Goal: Task Accomplishment & Management: Use online tool/utility

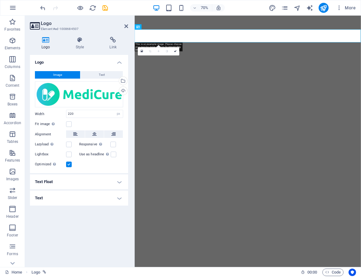
select select "px"
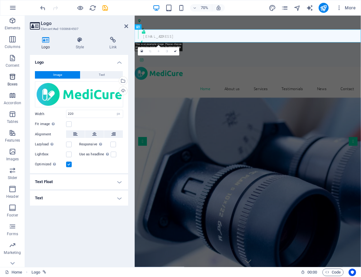
scroll to position [29, 0]
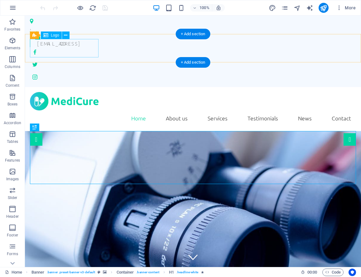
scroll to position [3, 0]
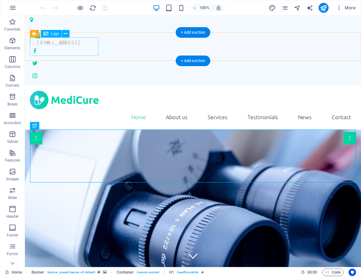
click at [39, 91] on div at bounding box center [193, 100] width 326 height 18
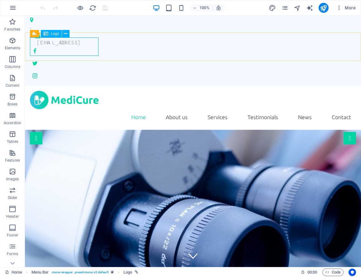
click at [53, 33] on span "Logo" at bounding box center [55, 34] width 8 height 4
click at [66, 33] on icon at bounding box center [65, 34] width 3 height 7
click at [45, 91] on div at bounding box center [193, 100] width 326 height 18
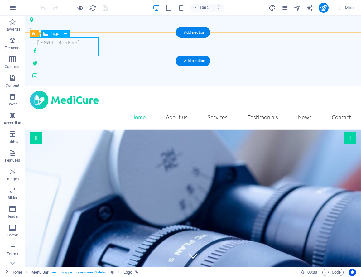
select select "px"
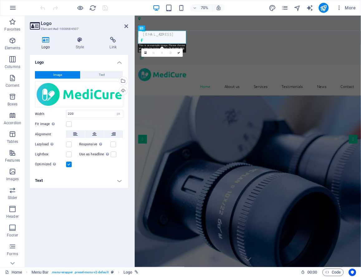
click at [47, 40] on icon at bounding box center [46, 40] width 32 height 6
drag, startPoint x: 170, startPoint y: 54, endPoint x: 185, endPoint y: 42, distance: 18.9
click at [171, 91] on div at bounding box center [296, 100] width 313 height 18
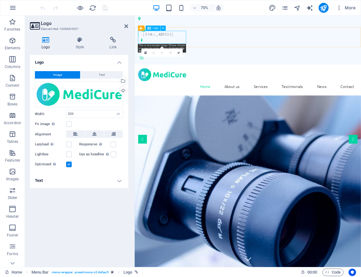
click at [189, 91] on div at bounding box center [296, 100] width 313 height 18
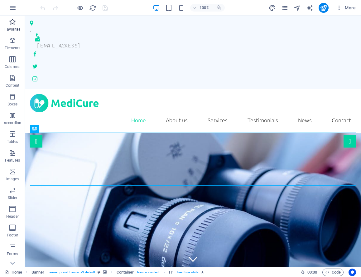
click at [12, 22] on icon "button" at bounding box center [12, 21] width 7 height 7
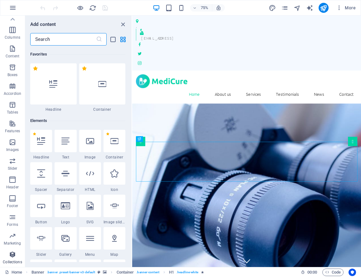
scroll to position [28, 0]
click at [13, 263] on icon at bounding box center [12, 263] width 4 height 3
click at [11, 260] on p "Collections" at bounding box center [12, 261] width 19 height 5
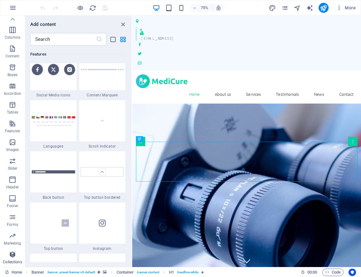
scroll to position [5709, 0]
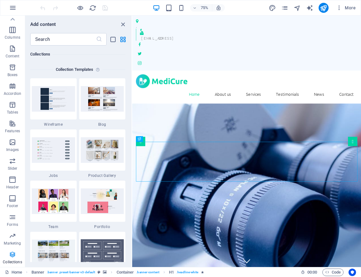
click at [11, 254] on icon "button" at bounding box center [12, 254] width 7 height 7
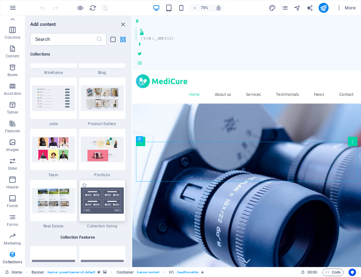
scroll to position [5760, 0]
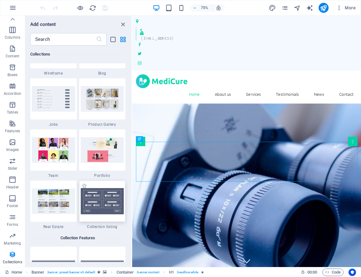
click at [102, 98] on img at bounding box center [102, 98] width 43 height 25
click at [97, 99] on img at bounding box center [102, 98] width 43 height 25
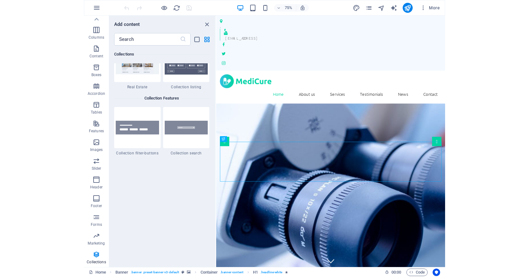
scroll to position [5901, 0]
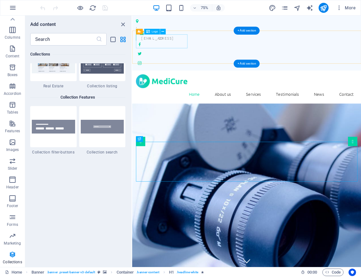
click at [170, 94] on div at bounding box center [284, 103] width 295 height 18
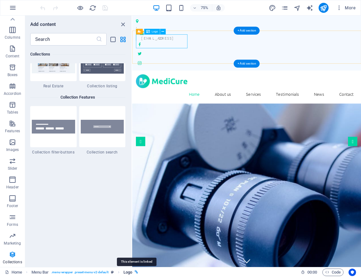
click at [137, 272] on icon "breadcrumb" at bounding box center [136, 271] width 3 height 3
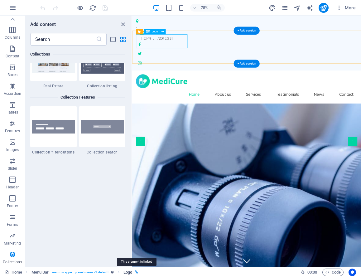
select select
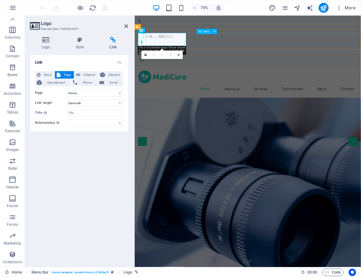
click at [236, 112] on nav "Home About us Services Testimonials News Contact" at bounding box center [296, 120] width 313 height 16
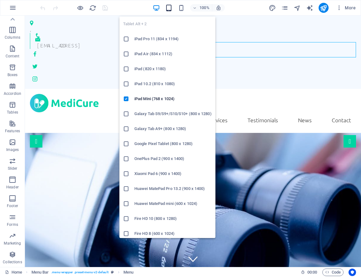
click at [170, 7] on icon "button" at bounding box center [168, 7] width 7 height 7
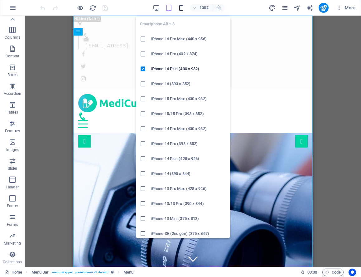
click at [181, 7] on icon "button" at bounding box center [181, 7] width 7 height 7
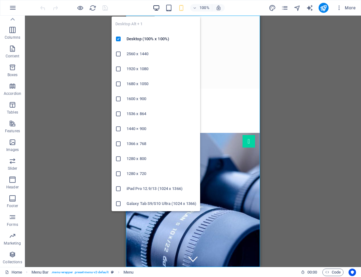
click at [158, 7] on icon "button" at bounding box center [156, 7] width 7 height 7
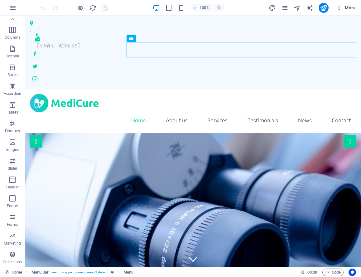
click at [349, 7] on span "More" at bounding box center [346, 8] width 20 height 6
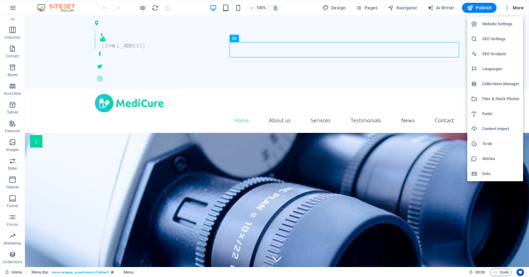
click at [175, 106] on div at bounding box center [264, 138] width 529 height 277
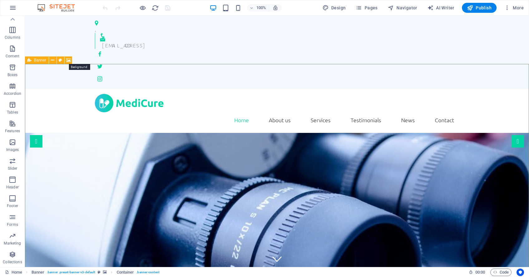
click at [69, 59] on icon at bounding box center [68, 60] width 5 height 7
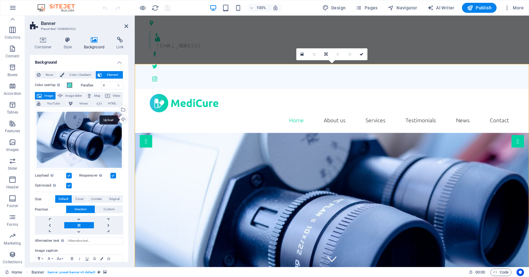
click at [122, 119] on div "Upload" at bounding box center [122, 119] width 9 height 9
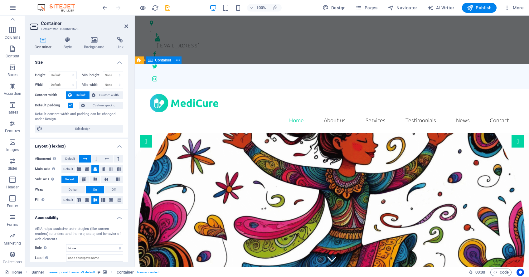
click at [73, 75] on select "Default px rem % vh vw" at bounding box center [62, 74] width 27 height 7
select select "%"
click at [67, 71] on select "Default px rem % vh vw" at bounding box center [62, 74] width 27 height 7
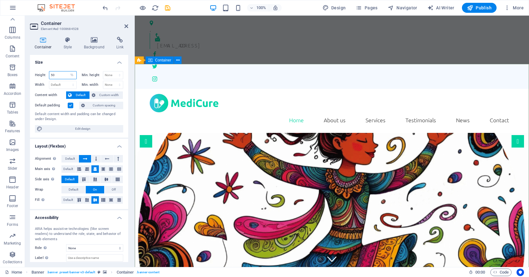
type input "50"
click at [168, 8] on icon "save" at bounding box center [167, 7] width 7 height 7
checkbox input "false"
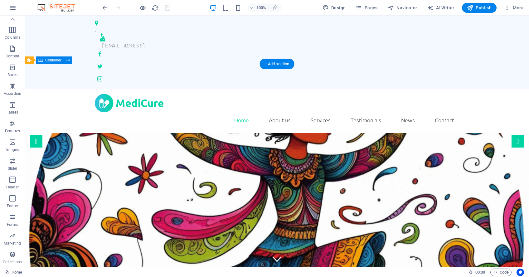
drag, startPoint x: 90, startPoint y: 97, endPoint x: 86, endPoint y: 92, distance: 6.1
click at [68, 59] on icon at bounding box center [67, 60] width 3 height 7
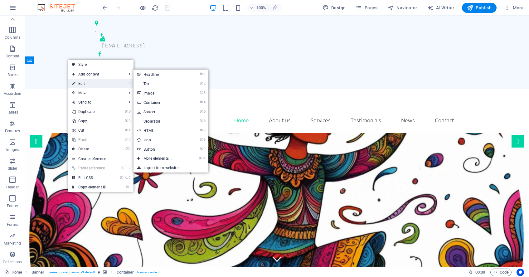
click at [87, 84] on link "⏎ Edit" at bounding box center [89, 83] width 42 height 9
select select "%"
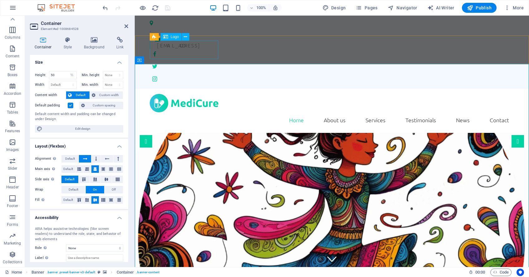
click at [169, 38] on div "Logo" at bounding box center [171, 36] width 21 height 7
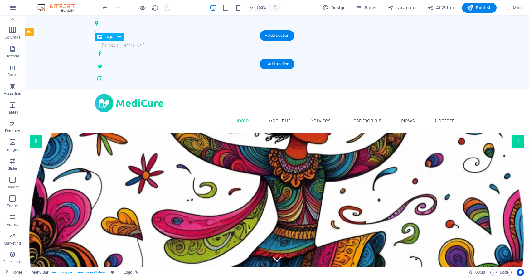
click at [139, 94] on div at bounding box center [277, 103] width 364 height 18
click at [121, 37] on icon at bounding box center [119, 37] width 3 height 7
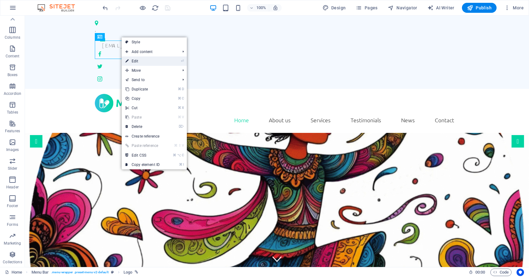
click at [151, 57] on link "⏎ Edit" at bounding box center [143, 60] width 42 height 9
select select
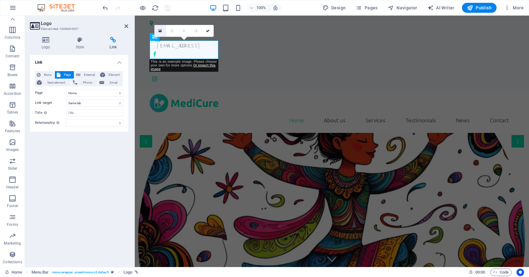
click at [161, 33] on link at bounding box center [160, 31] width 12 height 12
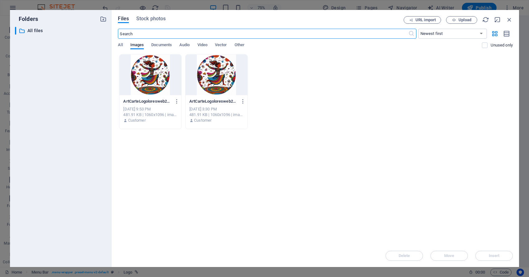
click at [213, 83] on div at bounding box center [217, 75] width 62 height 41
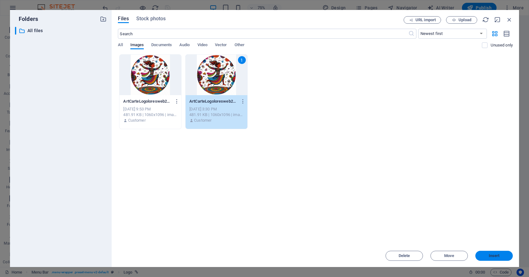
click at [361, 254] on span "Insert" at bounding box center [494, 256] width 11 height 4
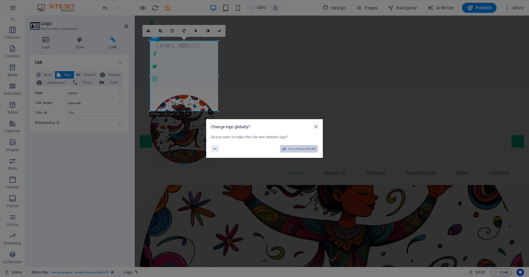
click at [299, 149] on span "Yes, change globally" at bounding box center [302, 148] width 28 height 7
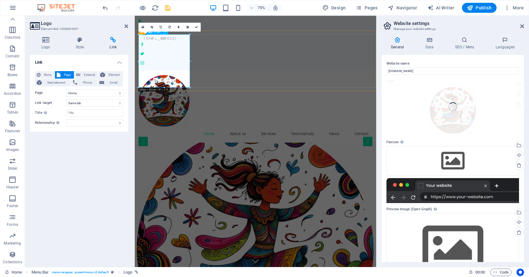
drag, startPoint x: 189, startPoint y: 84, endPoint x: 196, endPoint y: 91, distance: 9.9
click at [190, 94] on div at bounding box center [296, 129] width 312 height 71
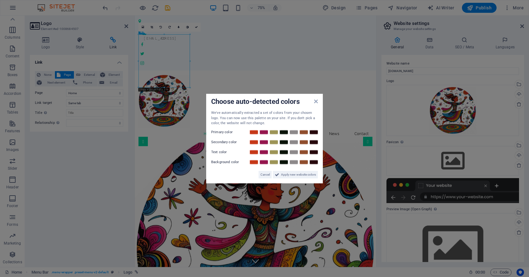
drag, startPoint x: 189, startPoint y: 87, endPoint x: 71, endPoint y: 89, distance: 118.5
click at [188, 82] on aside "Choose auto-detected colors We've automatically extracted a set of colors from …" at bounding box center [264, 138] width 529 height 277
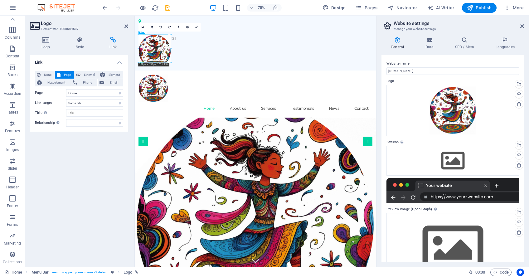
drag, startPoint x: 190, startPoint y: 86, endPoint x: 160, endPoint y: 48, distance: 48.0
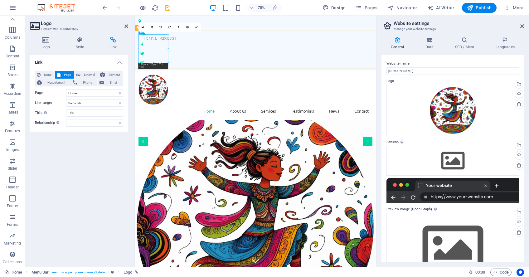
click at [205, 89] on div "Home About us Services Testimonials News Contact Menu" at bounding box center [296, 122] width 322 height 66
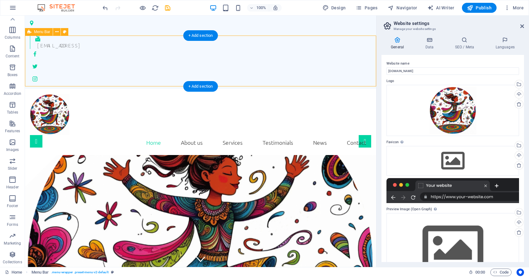
click at [130, 89] on div "Home About us Services Testimonials News Contact Menu" at bounding box center [200, 122] width 351 height 66
click at [49, 94] on div at bounding box center [200, 114] width 341 height 41
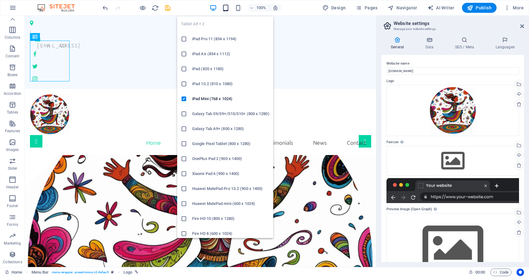
click at [227, 6] on icon "button" at bounding box center [225, 7] width 7 height 7
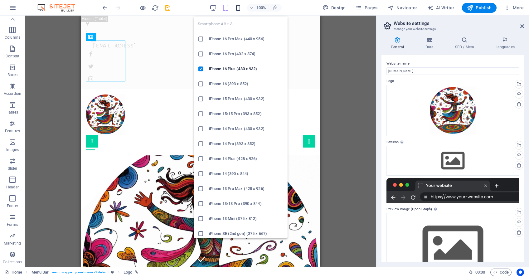
click at [239, 7] on icon "button" at bounding box center [238, 7] width 7 height 7
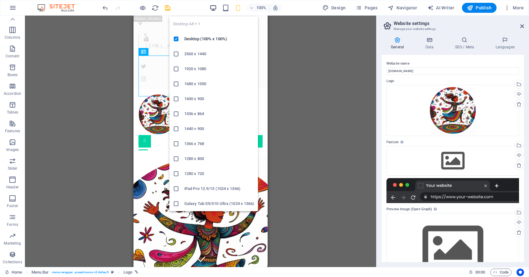
click at [215, 7] on icon "button" at bounding box center [213, 7] width 7 height 7
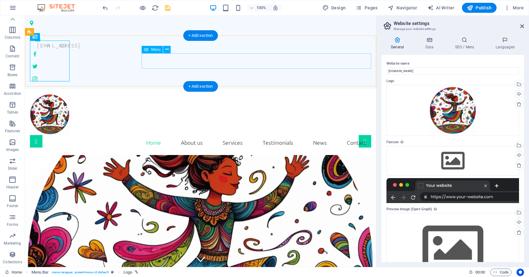
click at [322, 135] on nav "Home About us Services Testimonials News Contact" at bounding box center [200, 143] width 341 height 16
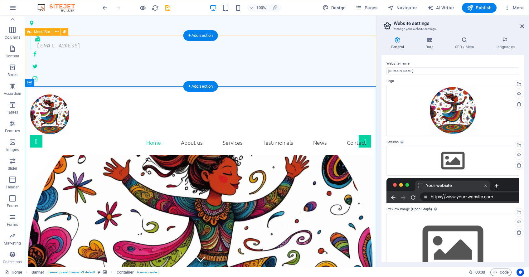
click at [211, 89] on div "Home About us Services Testimonials News Contact Menu" at bounding box center [200, 122] width 351 height 66
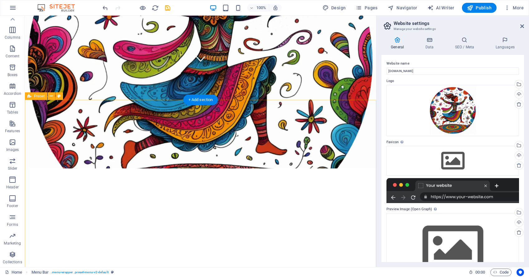
scroll to position [202, 0]
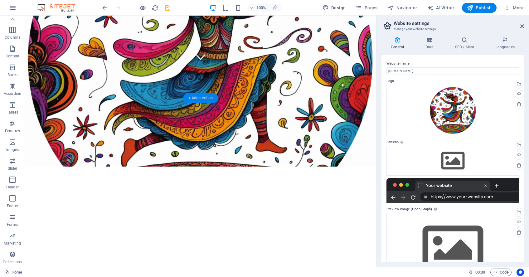
click at [200, 99] on div "+ Add section" at bounding box center [200, 98] width 35 height 11
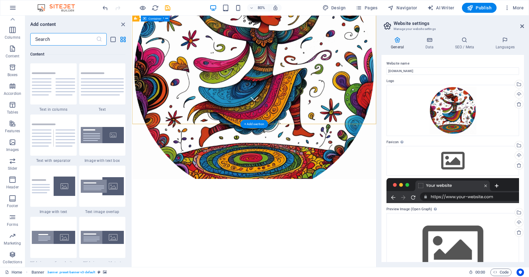
scroll to position [1091, 0]
click at [96, 84] on img at bounding box center [102, 83] width 43 height 23
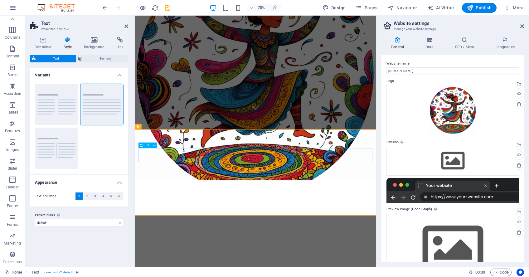
drag, startPoint x: 204, startPoint y: 205, endPoint x: 296, endPoint y: 157, distance: 103.4
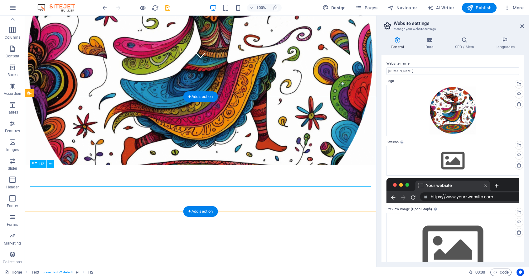
scroll to position [203, 0]
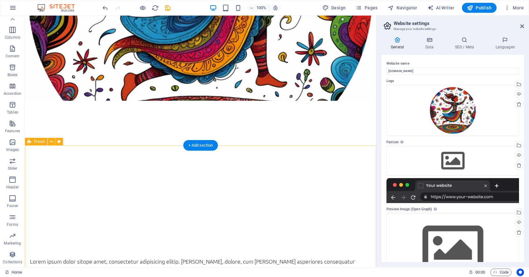
scroll to position [269, 0]
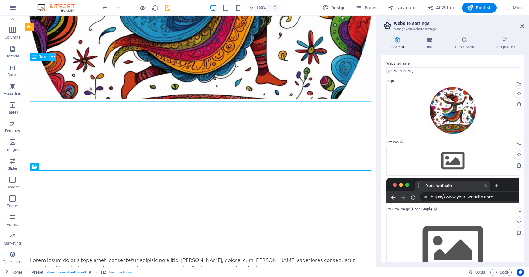
click at [54, 56] on icon at bounding box center [52, 57] width 3 height 7
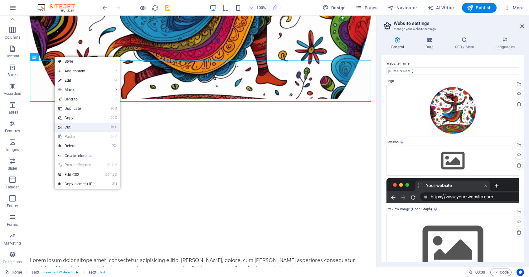
click at [78, 127] on link "⌘ X Cut" at bounding box center [76, 127] width 42 height 9
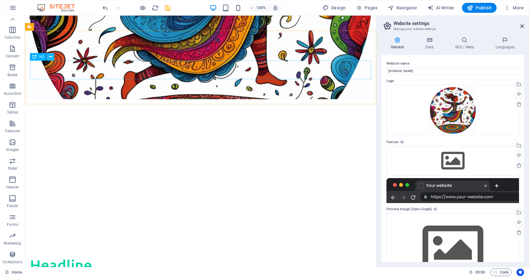
click at [52, 56] on icon at bounding box center [50, 57] width 3 height 7
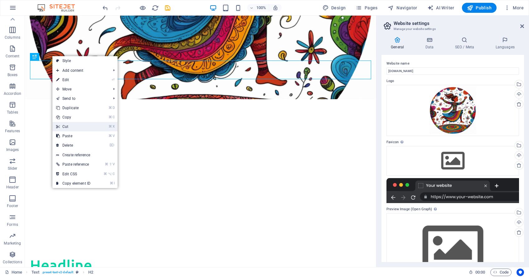
drag, startPoint x: 51, startPoint y: 110, endPoint x: 77, endPoint y: 126, distance: 29.7
click at [77, 126] on link "⌘ X Cut" at bounding box center [73, 126] width 42 height 9
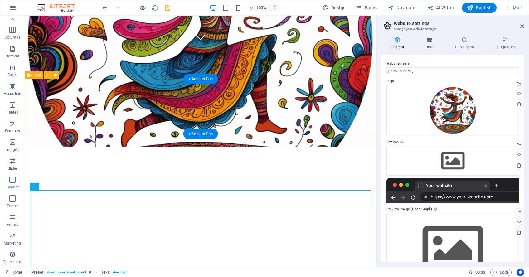
scroll to position [221, 0]
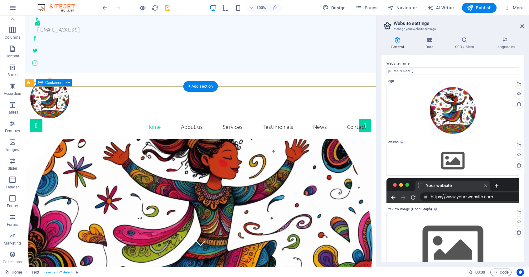
scroll to position [0, 0]
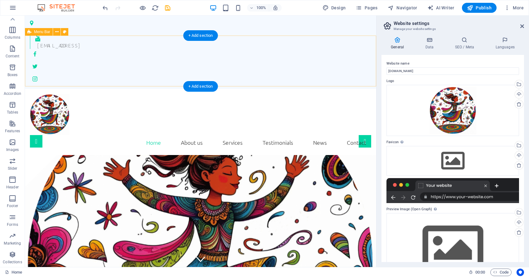
click at [96, 89] on div "Home About us Services Testimonials News Contact Menu" at bounding box center [200, 122] width 351 height 66
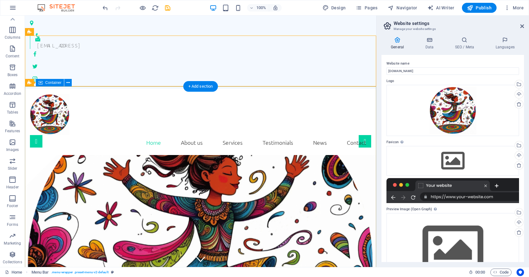
select select "%"
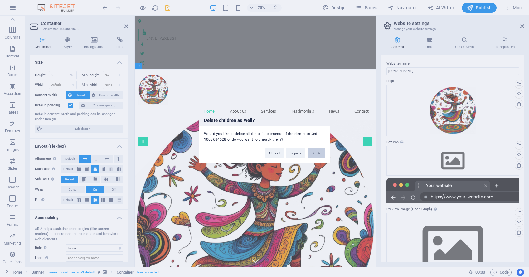
click at [314, 153] on button "Delete" at bounding box center [316, 152] width 17 height 9
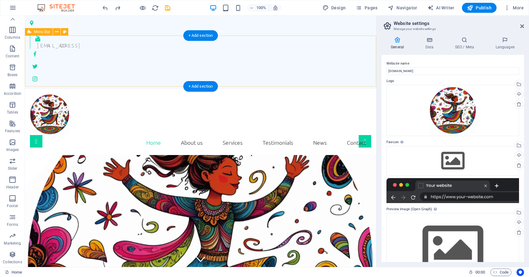
drag, startPoint x: 123, startPoint y: 69, endPoint x: 159, endPoint y: 93, distance: 43.1
click at [123, 89] on div "Home About us Services Testimonials News Contact Menu" at bounding box center [200, 122] width 351 height 66
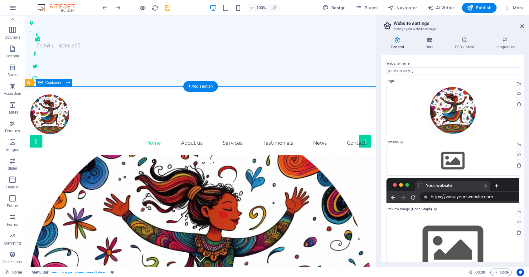
select select "%"
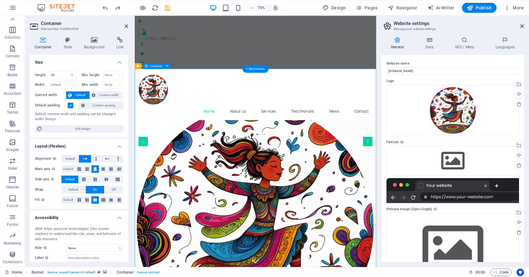
click at [361, 89] on div "Home About us Services Testimonials News Contact Menu" at bounding box center [296, 122] width 322 height 66
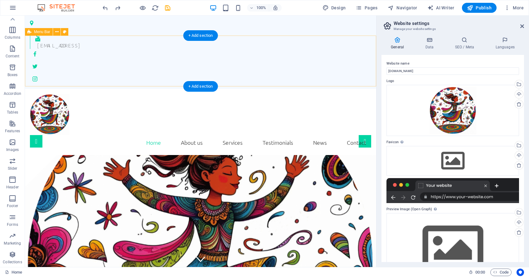
scroll to position [8, 0]
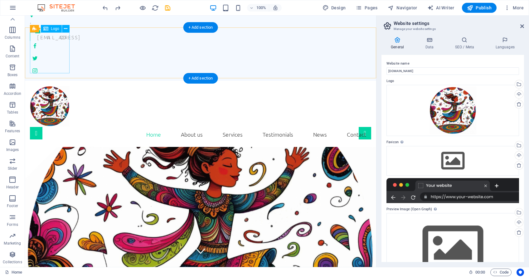
click at [47, 86] on div at bounding box center [200, 106] width 341 height 41
click at [57, 86] on div at bounding box center [200, 106] width 341 height 41
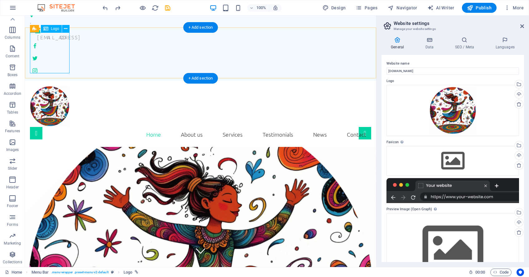
select select
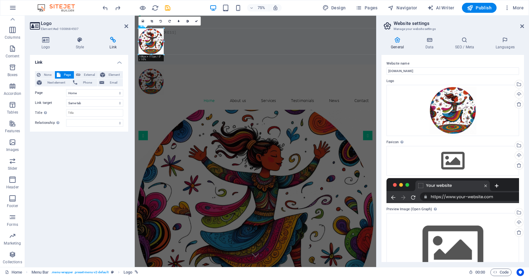
drag, startPoint x: 168, startPoint y: 58, endPoint x: 162, endPoint y: 52, distance: 8.8
click at [185, 81] on div "Home About us Services Testimonials News Contact Menu" at bounding box center [296, 111] width 322 height 61
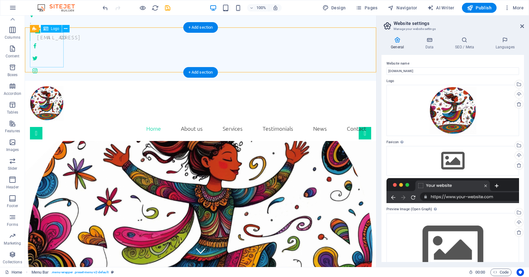
click at [53, 86] on div at bounding box center [200, 103] width 341 height 35
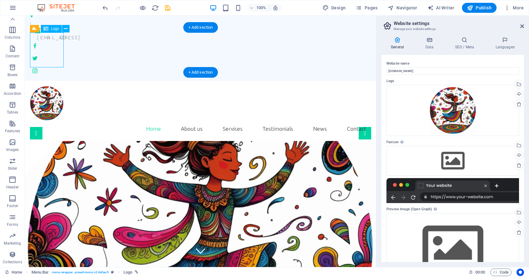
click at [53, 86] on div at bounding box center [200, 103] width 341 height 35
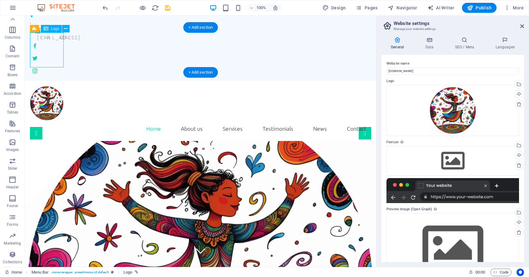
select select
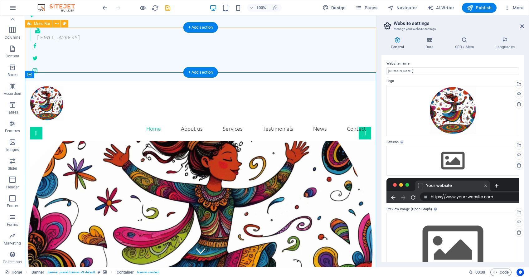
click at [154, 81] on div "Home About us Services Testimonials News Contact Menu" at bounding box center [200, 111] width 351 height 61
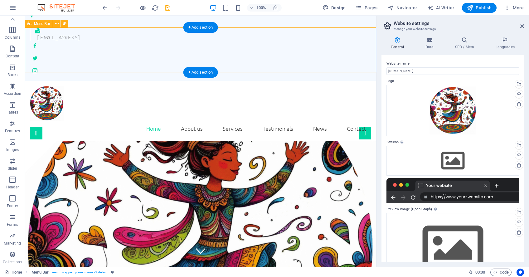
click at [109, 81] on div "Home About us Services Testimonials News Contact Menu" at bounding box center [200, 111] width 351 height 61
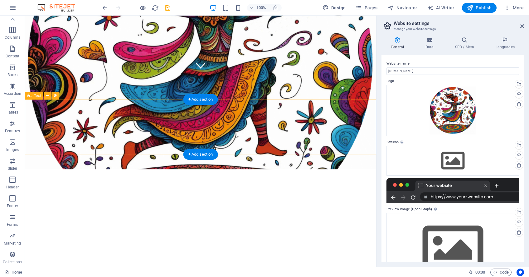
scroll to position [195, 0]
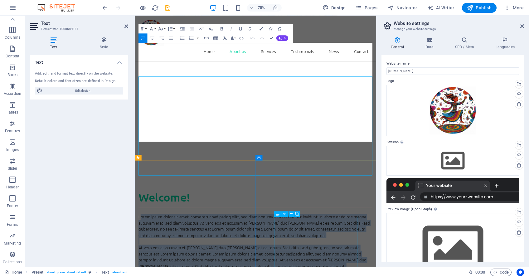
scroll to position [380, 0]
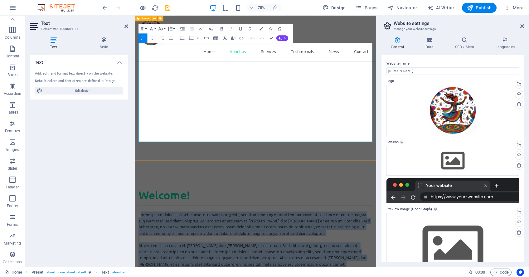
drag, startPoint x: 154, startPoint y: 289, endPoint x: 376, endPoint y: 183, distance: 246.6
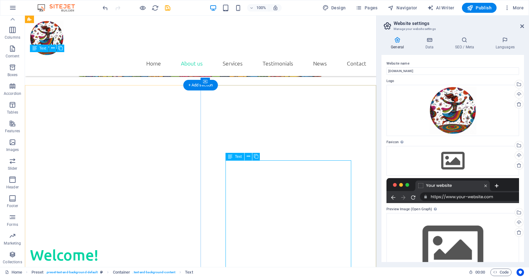
drag, startPoint x: 233, startPoint y: 167, endPoint x: 156, endPoint y: 218, distance: 92.3
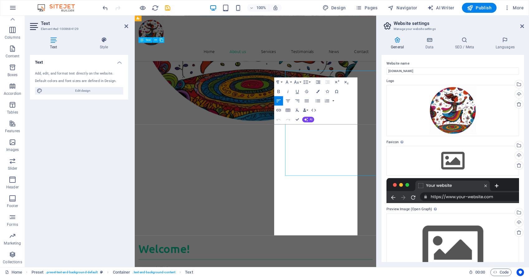
scroll to position [380, 0]
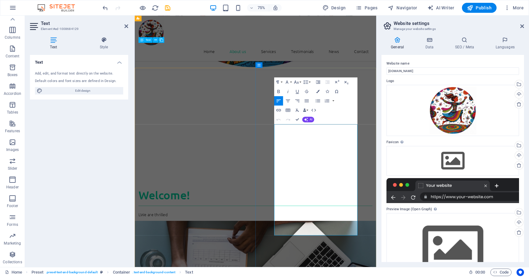
drag, startPoint x: 322, startPoint y: 165, endPoint x: 425, endPoint y: 301, distance: 170.7
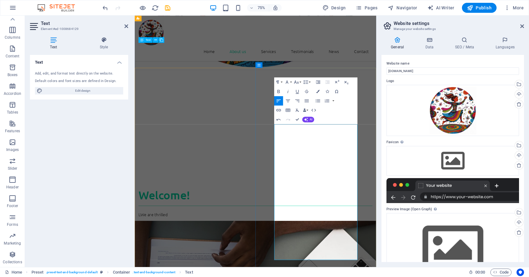
click at [167, 7] on icon "save" at bounding box center [167, 7] width 7 height 7
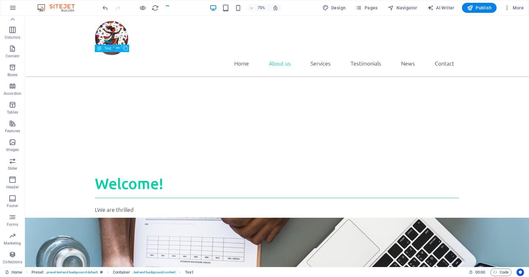
checkbox input "false"
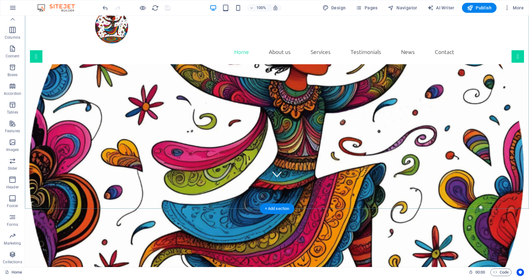
scroll to position [85, 0]
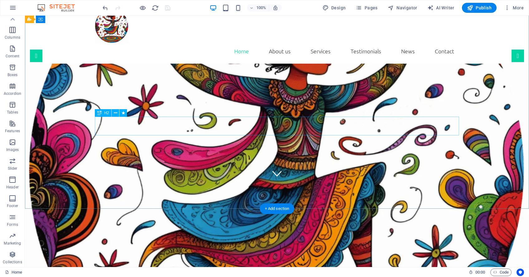
drag, startPoint x: 254, startPoint y: 126, endPoint x: 143, endPoint y: 126, distance: 110.1
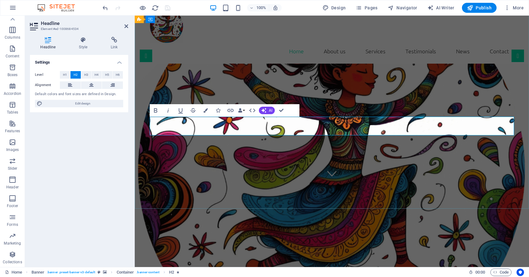
drag, startPoint x: 254, startPoint y: 125, endPoint x: 421, endPoint y: 129, distance: 167.8
drag, startPoint x: 291, startPoint y: 154, endPoint x: 298, endPoint y: 145, distance: 10.7
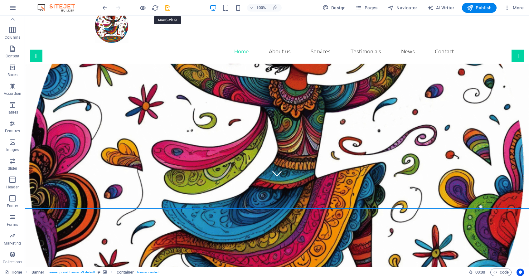
click at [168, 6] on icon "save" at bounding box center [167, 7] width 7 height 7
checkbox input "false"
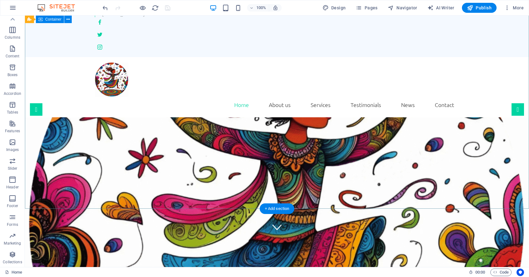
scroll to position [0, 0]
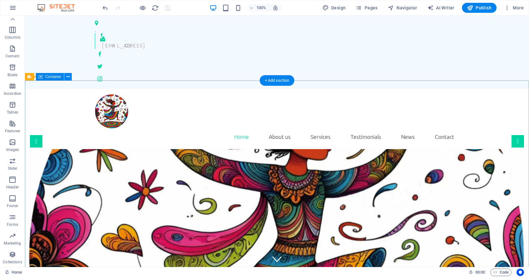
drag, startPoint x: 371, startPoint y: 136, endPoint x: 261, endPoint y: 136, distance: 110.4
select select "%"
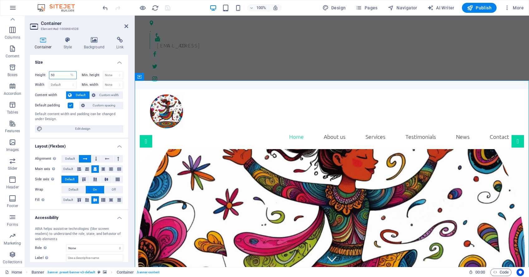
drag, startPoint x: 61, startPoint y: 76, endPoint x: 36, endPoint y: 73, distance: 25.8
click at [36, 73] on div "Height 50 Default px rem % vh vw" at bounding box center [56, 75] width 42 height 8
type input "25"
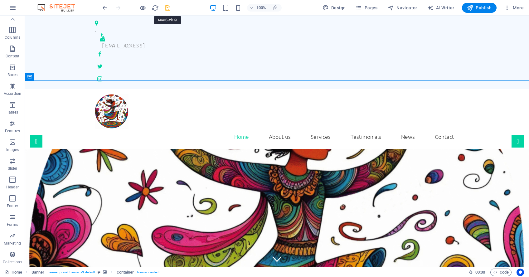
click at [167, 8] on icon "save" at bounding box center [167, 7] width 7 height 7
checkbox input "false"
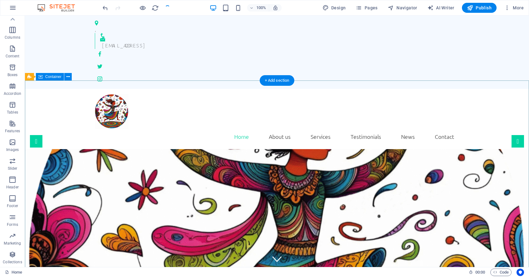
drag, startPoint x: 247, startPoint y: 138, endPoint x: 138, endPoint y: 138, distance: 109.8
select select "%"
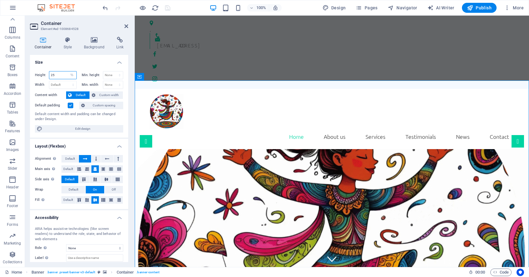
drag, startPoint x: 58, startPoint y: 76, endPoint x: 42, endPoint y: 73, distance: 15.6
click at [42, 73] on div "Height 25 Default px rem % vh vw" at bounding box center [56, 75] width 42 height 8
type input "10"
click at [167, 7] on icon "save" at bounding box center [167, 7] width 7 height 7
checkbox input "false"
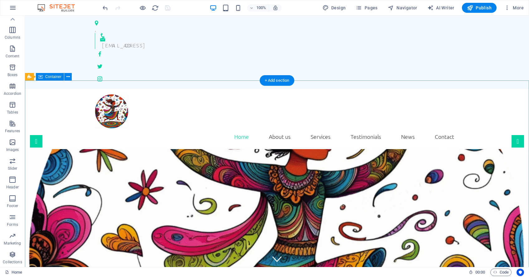
drag, startPoint x: 277, startPoint y: 129, endPoint x: 269, endPoint y: 131, distance: 8.4
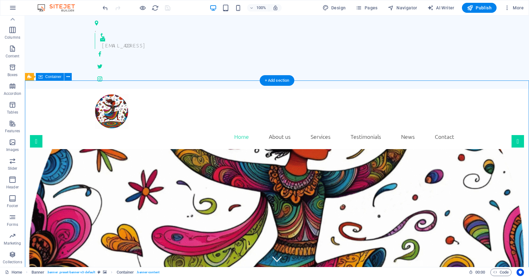
select select "%"
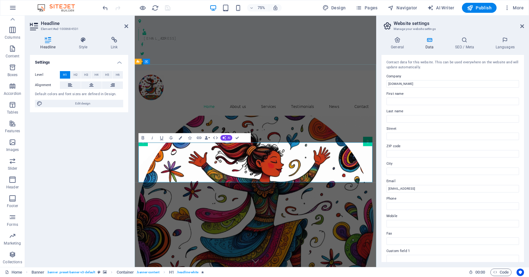
drag, startPoint x: 183, startPoint y: 218, endPoint x: 439, endPoint y: 216, distance: 256.7
click at [341, 8] on span "Design" at bounding box center [333, 8] width 23 height 6
select select "rem"
select select "300"
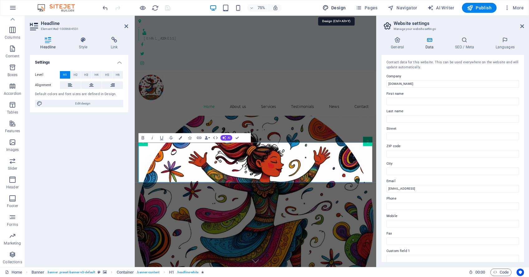
select select "px"
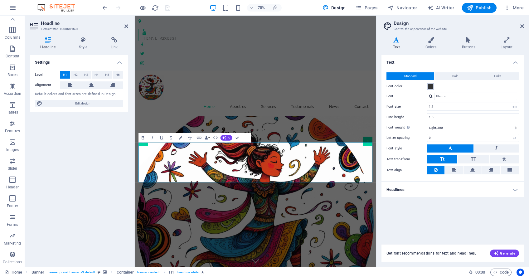
click at [361, 87] on span at bounding box center [430, 86] width 5 height 5
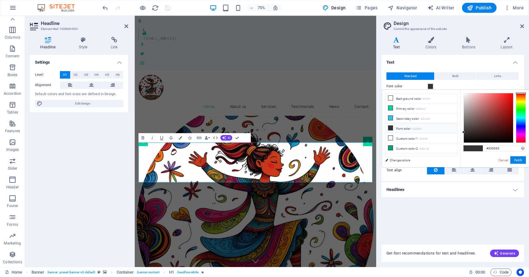
click at [361, 128] on li "Font color #333333" at bounding box center [421, 128] width 72 height 10
click at [361, 95] on li "Background color #ffffff" at bounding box center [421, 98] width 72 height 10
type input "#ffffff"
click at [361, 161] on button "Apply" at bounding box center [518, 159] width 16 height 7
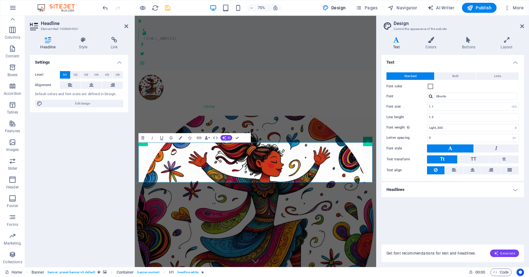
click at [361, 253] on span "Generate" at bounding box center [505, 253] width 22 height 5
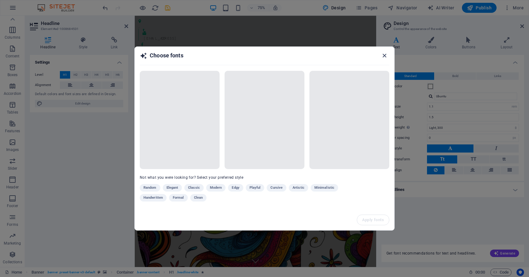
click at [361, 55] on icon "button" at bounding box center [384, 55] width 7 height 7
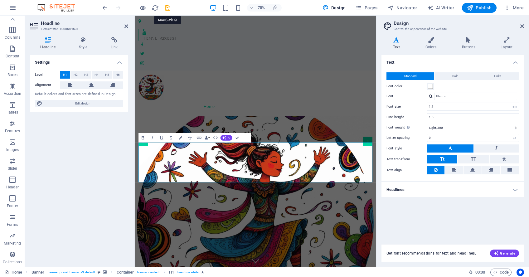
click at [167, 8] on icon "save" at bounding box center [167, 7] width 7 height 7
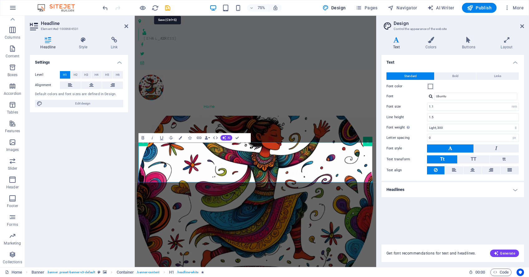
checkbox input "false"
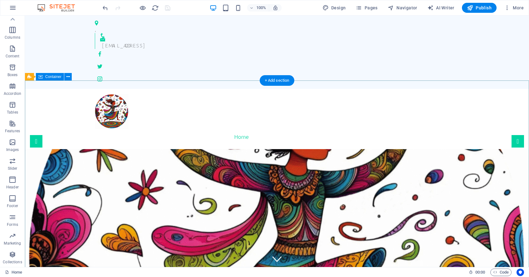
select select "%"
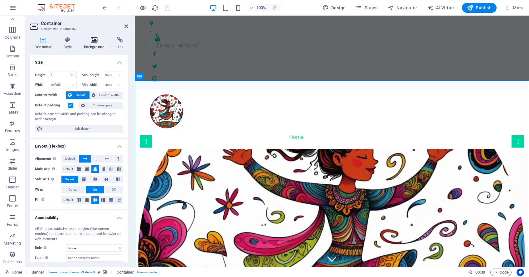
click at [95, 38] on icon at bounding box center [94, 40] width 30 height 6
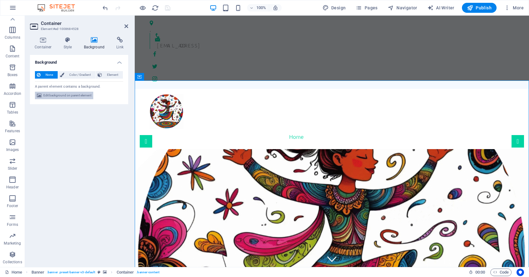
click at [74, 95] on span "Edit background on parent element" at bounding box center [67, 95] width 48 height 7
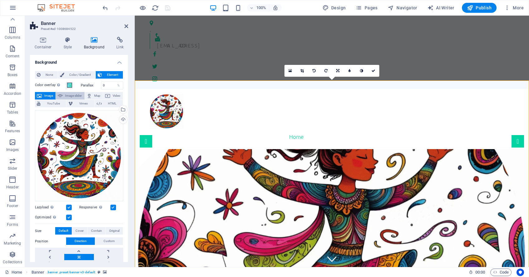
click at [74, 95] on span "Image slider" at bounding box center [74, 95] width 18 height 7
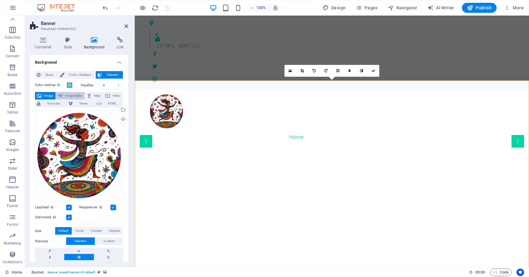
select select "ms"
select select "s"
select select "progressive"
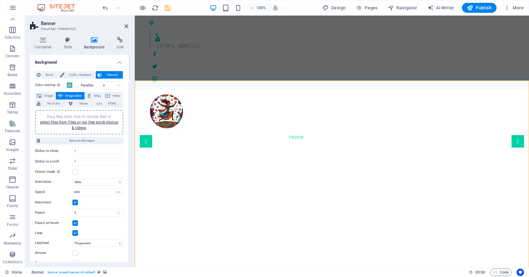
click at [74, 95] on span "Image slider" at bounding box center [74, 95] width 18 height 7
click at [170, 145] on icon at bounding box center [170, 145] width 3 height 7
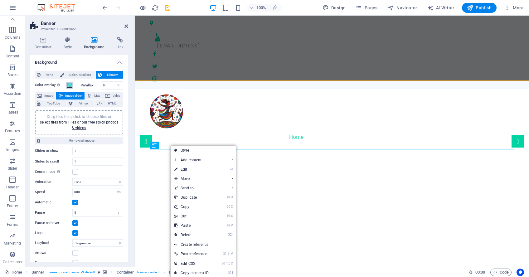
click at [70, 85] on span at bounding box center [69, 85] width 5 height 5
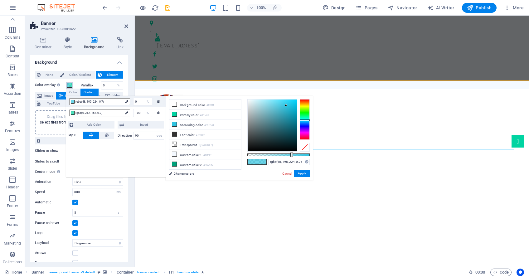
click at [69, 85] on span at bounding box center [69, 85] width 5 height 5
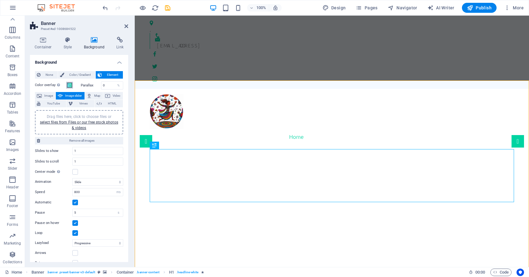
click at [69, 85] on span at bounding box center [69, 85] width 5 height 5
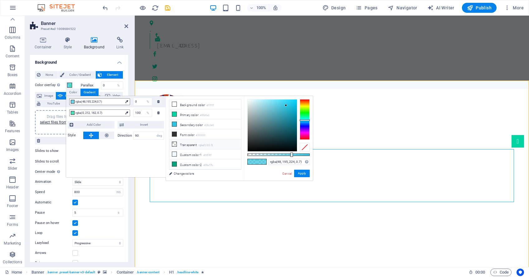
click at [199, 143] on li "Transparent rgba(0,0,0,.0)" at bounding box center [205, 144] width 72 height 10
type input "rgba(0, 0, 0, 0)"
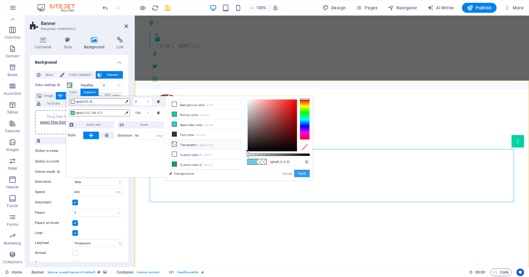
click at [304, 174] on button "Apply" at bounding box center [302, 173] width 16 height 7
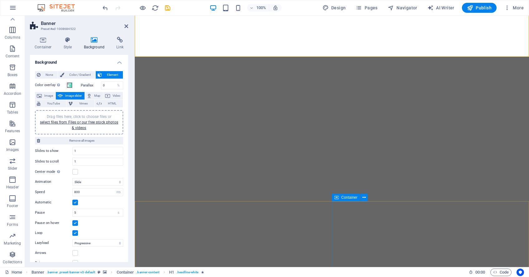
scroll to position [242, 0]
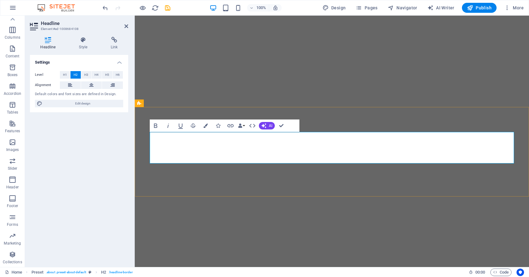
scroll to position [0, 0]
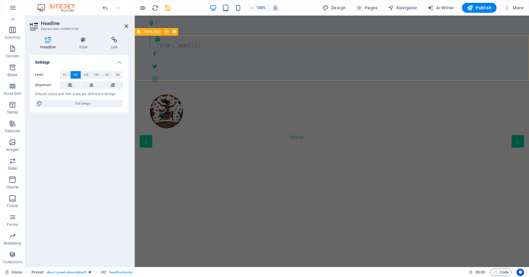
drag, startPoint x: 241, startPoint y: 63, endPoint x: 350, endPoint y: 63, distance: 108.8
click at [350, 89] on div "Home About us Services Testimonials News Contact Menu" at bounding box center [332, 119] width 394 height 61
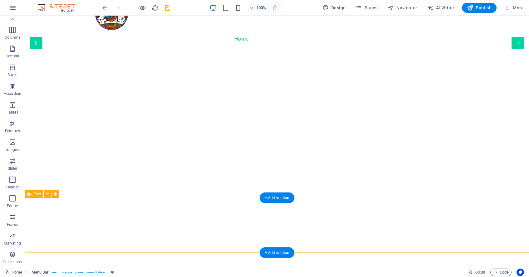
scroll to position [100, 0]
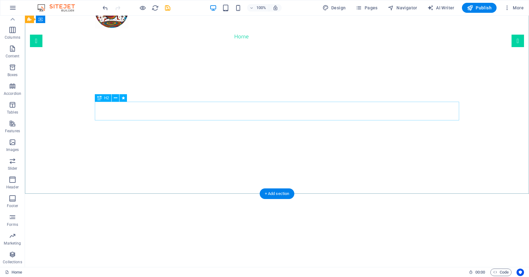
drag, startPoint x: 343, startPoint y: 111, endPoint x: 234, endPoint y: 111, distance: 109.8
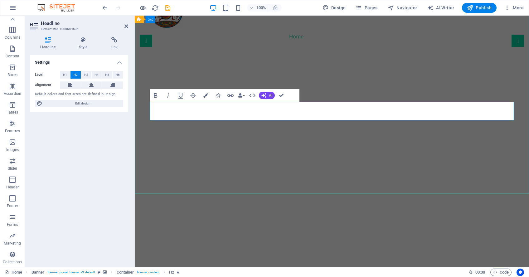
click at [14, 7] on icon "button" at bounding box center [12, 7] width 7 height 7
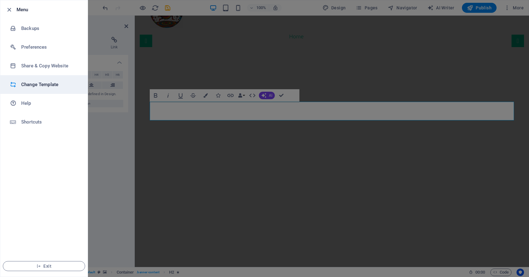
click at [39, 82] on h6 "Change Template" at bounding box center [50, 84] width 58 height 7
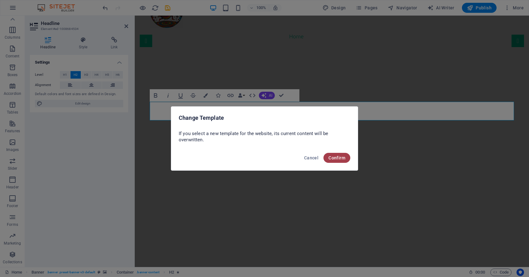
click at [342, 158] on span "Confirm" at bounding box center [336, 157] width 17 height 5
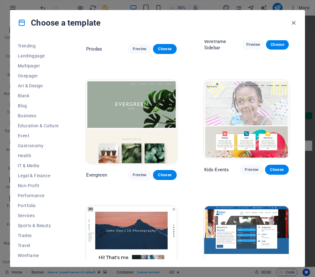
scroll to position [31, 0]
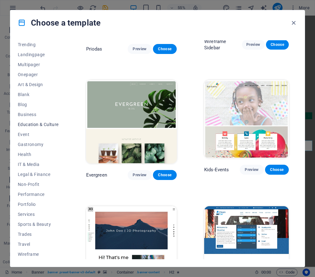
click at [32, 124] on span "Education & Culture" at bounding box center [38, 124] width 41 height 5
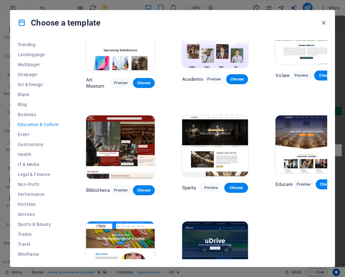
scroll to position [0, 0]
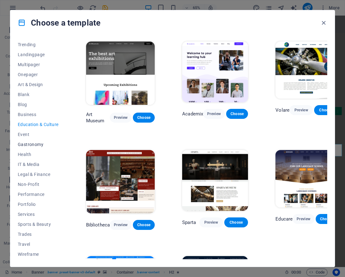
click at [33, 145] on span "Gastronomy" at bounding box center [38, 144] width 41 height 5
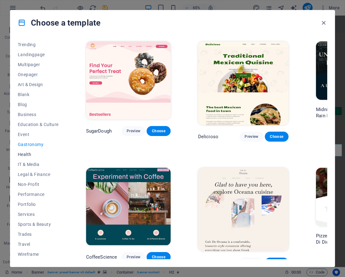
click at [24, 154] on span "Health" at bounding box center [38, 154] width 41 height 5
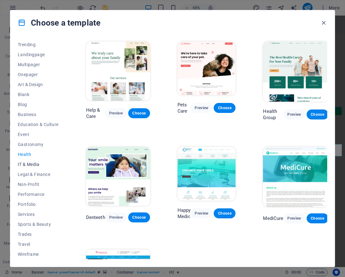
click at [34, 164] on span "IT & Media" at bounding box center [38, 164] width 41 height 5
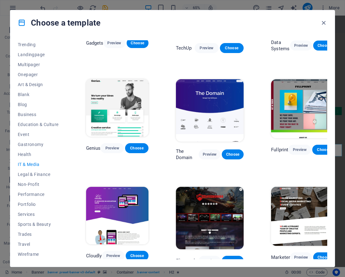
scroll to position [182, 0]
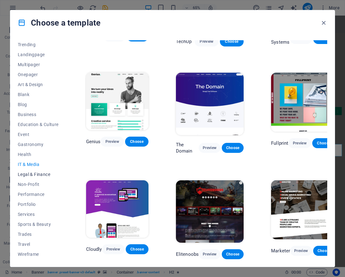
click at [30, 174] on span "Legal & Finance" at bounding box center [38, 174] width 41 height 5
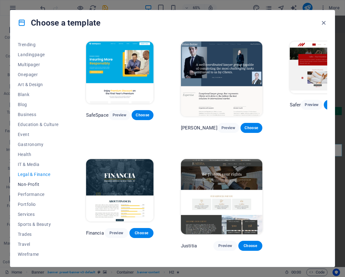
click at [30, 184] on span "Non-Profit" at bounding box center [38, 184] width 41 height 5
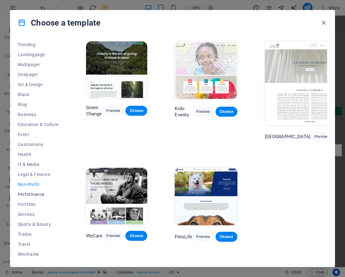
click at [30, 193] on span "Performance" at bounding box center [38, 194] width 41 height 5
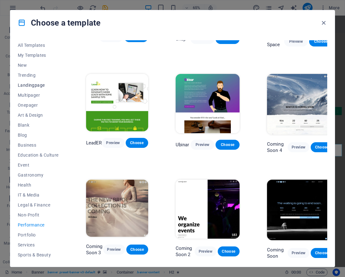
click at [31, 84] on span "Landingpage" at bounding box center [38, 85] width 41 height 5
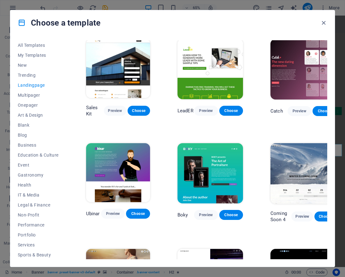
scroll to position [626, 13]
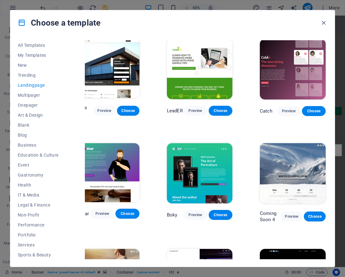
drag, startPoint x: 338, startPoint y: 148, endPoint x: 340, endPoint y: 153, distance: 5.8
click at [338, 160] on div "Choose a template All Templates My Templates New Trending Landingpage Multipage…" at bounding box center [172, 138] width 345 height 277
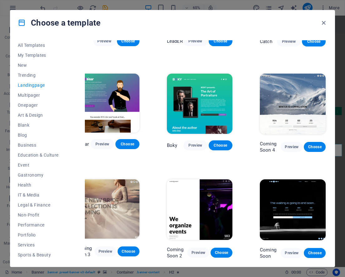
scroll to position [700, 9]
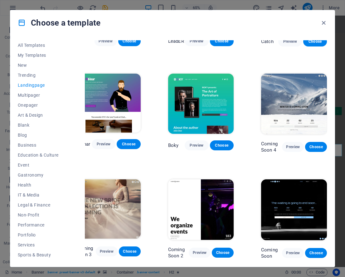
click at [114, 205] on img at bounding box center [109, 208] width 64 height 59
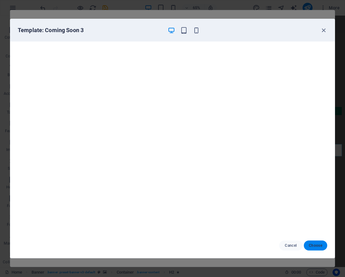
click at [317, 246] on span "Choose" at bounding box center [315, 245] width 13 height 5
checkbox input "false"
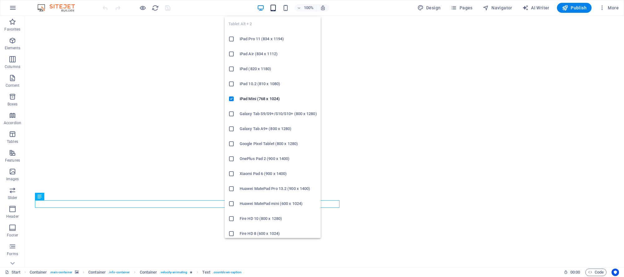
click at [271, 8] on icon "button" at bounding box center [272, 7] width 7 height 7
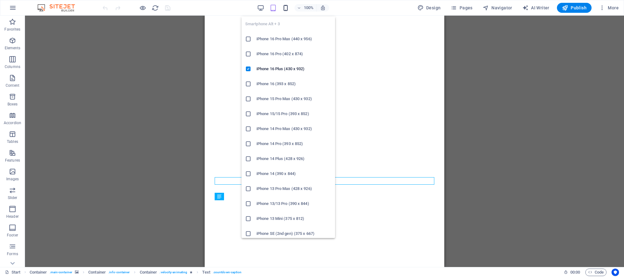
click at [286, 6] on icon "button" at bounding box center [285, 7] width 7 height 7
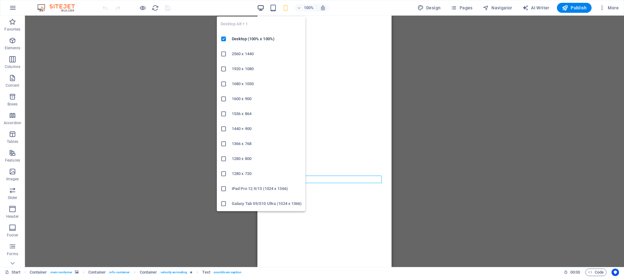
click at [261, 7] on icon "button" at bounding box center [260, 7] width 7 height 7
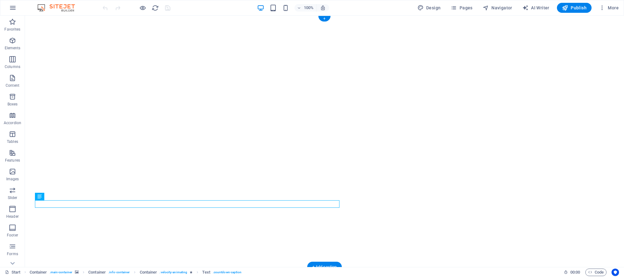
select select "vh"
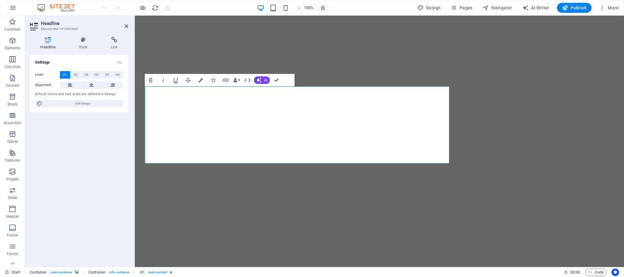
drag, startPoint x: 151, startPoint y: 110, endPoint x: 453, endPoint y: 134, distance: 303.2
click at [345, 137] on div "ArtCarte ‌is coming Soon Coming out in 0 Days Legal notice | Privacy" at bounding box center [379, 235] width 489 height 438
click at [345, 7] on span "Design" at bounding box center [428, 8] width 23 height 6
select select "px"
select select "300"
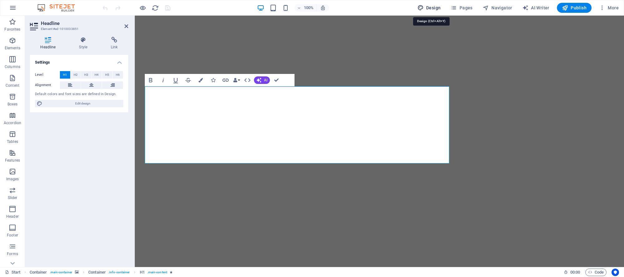
select select "px"
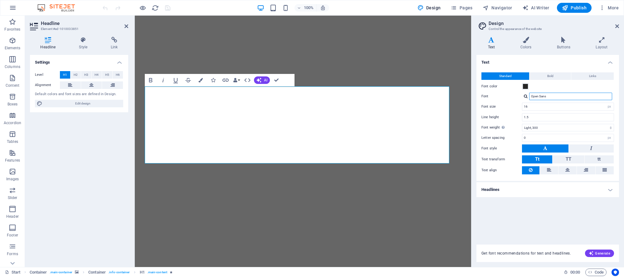
drag, startPoint x: 588, startPoint y: 97, endPoint x: 502, endPoint y: 98, distance: 86.1
click at [345, 98] on div "Font Open Sans" at bounding box center [547, 96] width 133 height 7
click at [345, 95] on input "Open Sans" at bounding box center [570, 96] width 83 height 7
click at [345, 96] on label "Font" at bounding box center [501, 96] width 41 height 7
click at [345, 96] on input "Open Sans" at bounding box center [570, 96] width 83 height 7
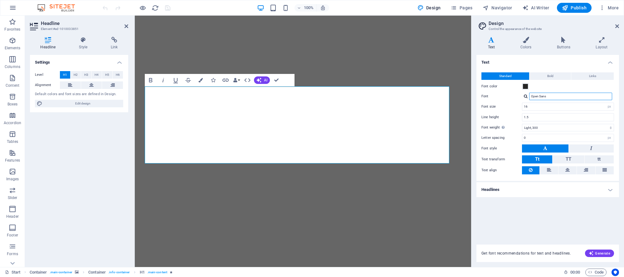
drag, startPoint x: 550, startPoint y: 96, endPoint x: 526, endPoint y: 96, distance: 25.0
click at [345, 96] on div "Open Sans" at bounding box center [568, 96] width 92 height 7
click at [345, 96] on label "Font" at bounding box center [501, 96] width 41 height 7
click at [345, 96] on input "Open Sans" at bounding box center [570, 96] width 83 height 7
click at [345, 96] on label "Font" at bounding box center [501, 96] width 41 height 7
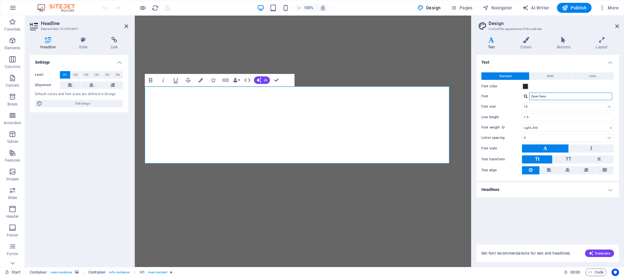
click at [345, 96] on input "Open Sans" at bounding box center [570, 96] width 83 height 7
click at [345, 96] on label "Font" at bounding box center [501, 96] width 41 height 7
click at [345, 96] on input "Open Sans" at bounding box center [570, 96] width 83 height 7
click at [345, 94] on input "Open Sans" at bounding box center [570, 96] width 83 height 7
drag, startPoint x: 577, startPoint y: 94, endPoint x: 519, endPoint y: 95, distance: 58.0
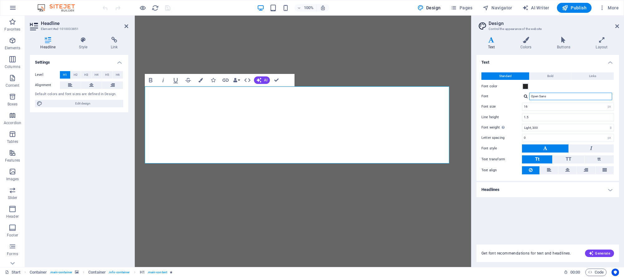
click at [345, 95] on div "Font Open Sans" at bounding box center [547, 96] width 133 height 7
click at [345, 39] on icon at bounding box center [601, 40] width 35 height 6
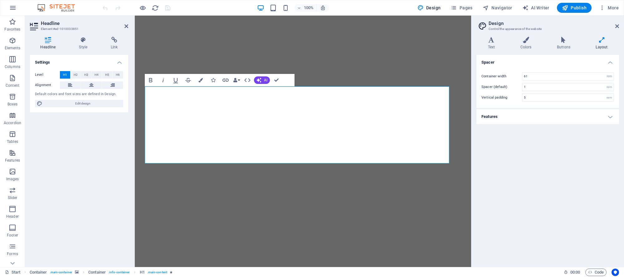
click at [345, 39] on icon at bounding box center [601, 40] width 35 height 6
click at [345, 115] on h4 "Features" at bounding box center [547, 116] width 143 height 15
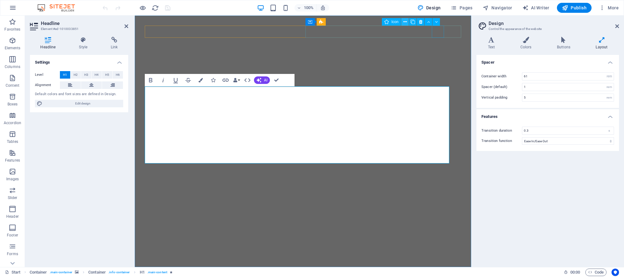
click at [345, 22] on icon at bounding box center [404, 22] width 3 height 7
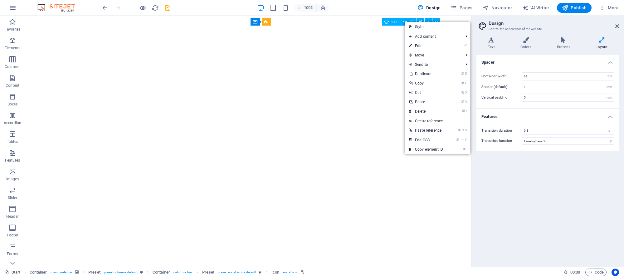
click at [345, 22] on span "Icon" at bounding box center [394, 22] width 7 height 4
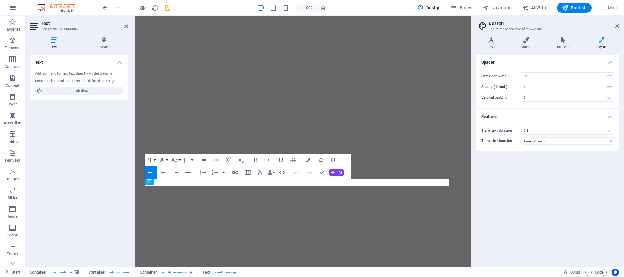
scroll to position [2, 0]
drag, startPoint x: 183, startPoint y: 182, endPoint x: 145, endPoint y: 180, distance: 37.8
click at [167, 158] on button "Font Family" at bounding box center [163, 160] width 12 height 12
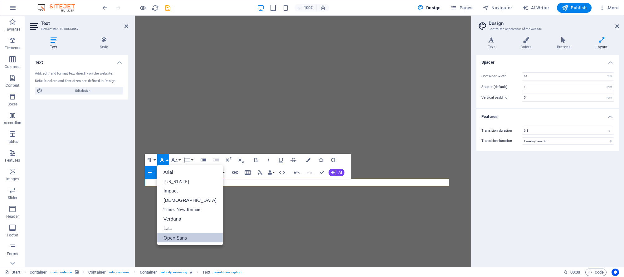
scroll to position [0, 0]
click at [170, 168] on link "Arial" at bounding box center [189, 171] width 65 height 9
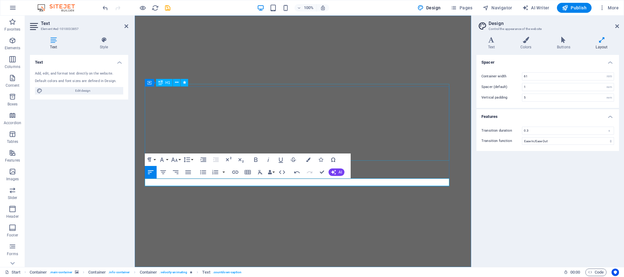
drag, startPoint x: 286, startPoint y: 120, endPoint x: 260, endPoint y: 117, distance: 26.1
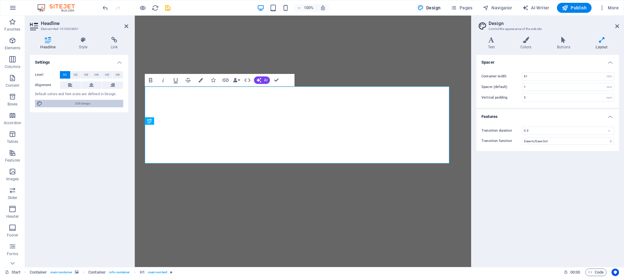
click at [44, 101] on span "Edit design" at bounding box center [82, 103] width 77 height 7
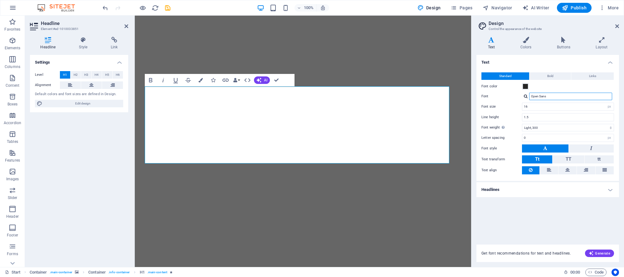
drag, startPoint x: 560, startPoint y: 96, endPoint x: 521, endPoint y: 94, distance: 38.4
click at [345, 94] on div "Font Open Sans" at bounding box center [547, 96] width 133 height 7
type input "arial"
click at [345, 105] on div "Manage fonts →" at bounding box center [572, 104] width 82 height 7
select select "popularity"
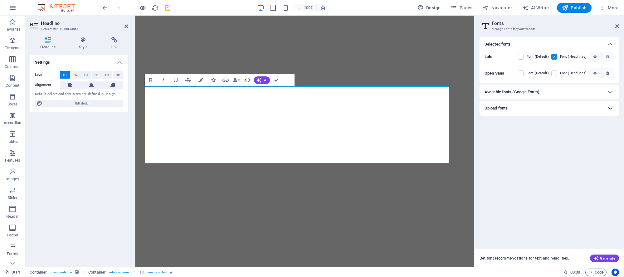
click at [345, 107] on icon at bounding box center [609, 107] width 7 height 7
click at [345, 91] on icon at bounding box center [609, 91] width 7 height 7
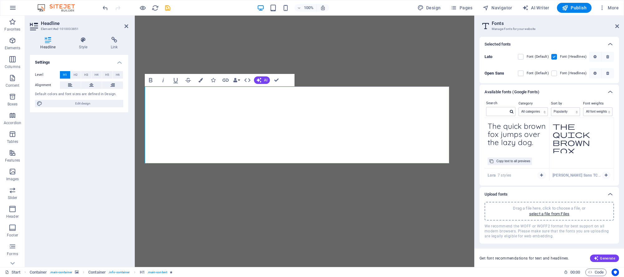
scroll to position [587, 0]
click at [345, 161] on div "Copy text to all previews" at bounding box center [513, 161] width 34 height 7
click at [167, 7] on icon "save" at bounding box center [167, 7] width 7 height 7
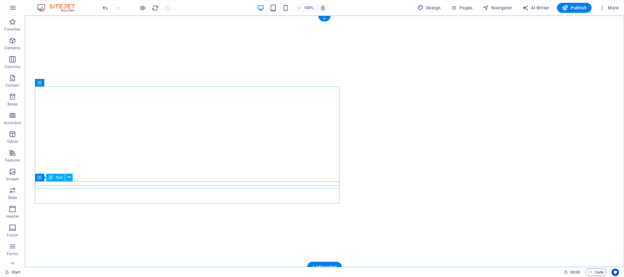
drag, startPoint x: 330, startPoint y: 186, endPoint x: 333, endPoint y: 188, distance: 4.1
click at [330, 23] on img "1/7" at bounding box center [324, 23] width 599 height 0
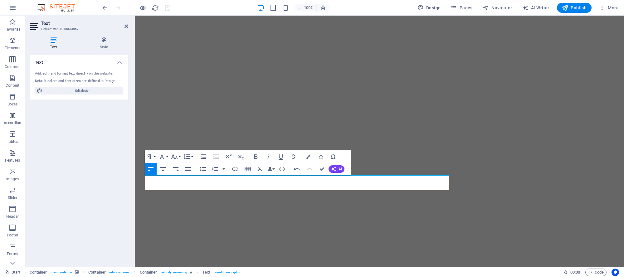
select select "vh"
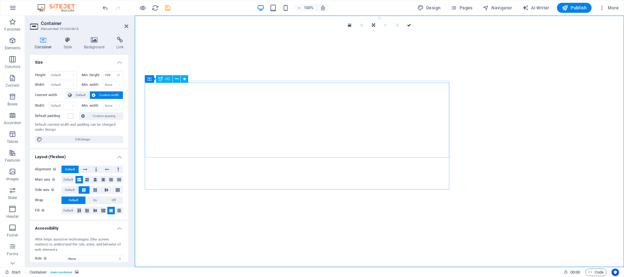
drag, startPoint x: 221, startPoint y: 106, endPoint x: 202, endPoint y: 104, distance: 19.1
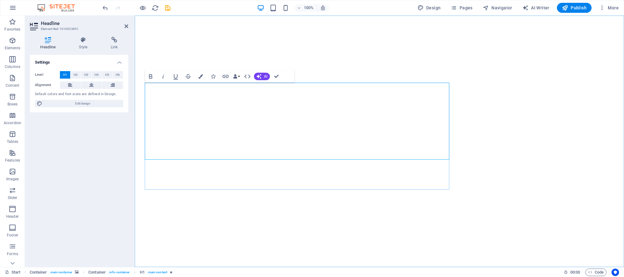
drag, startPoint x: 309, startPoint y: 83, endPoint x: 296, endPoint y: 82, distance: 12.8
drag, startPoint x: 284, startPoint y: 96, endPoint x: 148, endPoint y: 84, distance: 136.2
drag, startPoint x: 145, startPoint y: 85, endPoint x: 161, endPoint y: 85, distance: 15.9
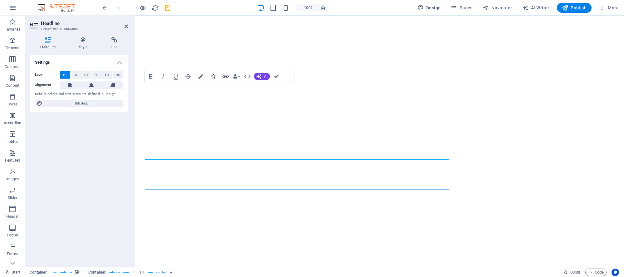
drag, startPoint x: 160, startPoint y: 97, endPoint x: 406, endPoint y: 141, distance: 250.2
click at [163, 76] on icon "button" at bounding box center [162, 76] width 7 height 7
click at [162, 76] on icon "button" at bounding box center [162, 76] width 7 height 7
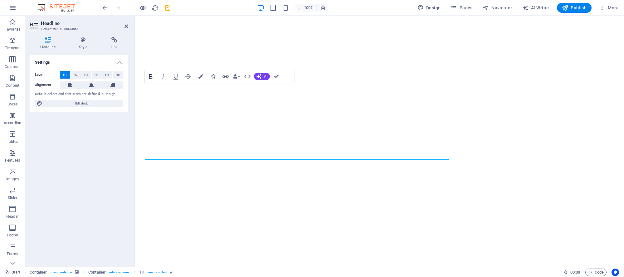
click at [151, 76] on icon "button" at bounding box center [150, 76] width 3 height 4
click at [189, 76] on icon "button" at bounding box center [188, 76] width 6 height 4
click at [49, 42] on icon at bounding box center [48, 40] width 36 height 6
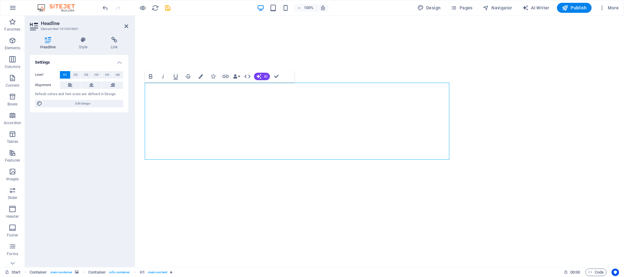
click at [49, 41] on icon at bounding box center [48, 40] width 36 height 6
click at [81, 42] on icon at bounding box center [83, 40] width 29 height 6
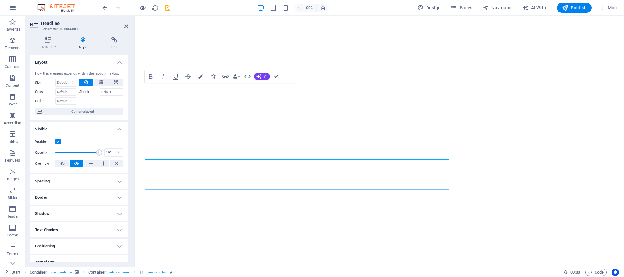
drag, startPoint x: 150, startPoint y: 140, endPoint x: 400, endPoint y: 146, distance: 249.3
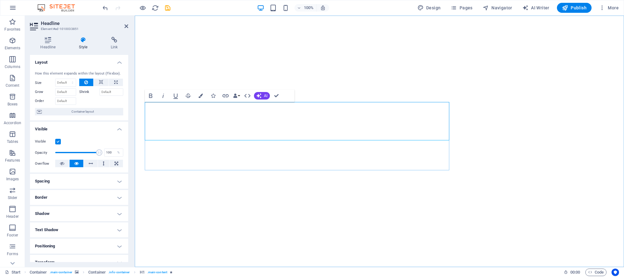
drag, startPoint x: 146, startPoint y: 125, endPoint x: 151, endPoint y: 125, distance: 4.7
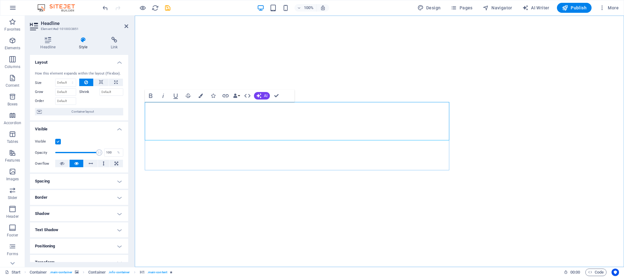
drag, startPoint x: 149, startPoint y: 123, endPoint x: 312, endPoint y: 127, distance: 162.9
drag, startPoint x: 364, startPoint y: 128, endPoint x: 143, endPoint y: 119, distance: 220.7
click at [144, 119] on div "ArtCarteis Coming in 2026 0 Days Legal notice | Privacy" at bounding box center [379, 219] width 489 height 407
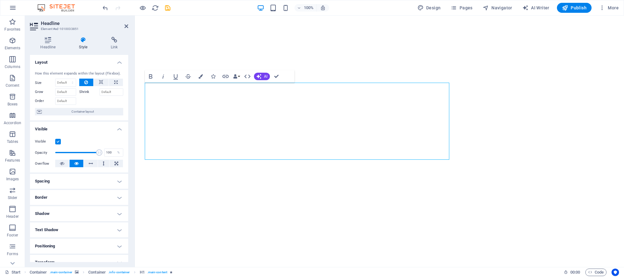
drag, startPoint x: 396, startPoint y: 105, endPoint x: 133, endPoint y: 102, distance: 262.3
click at [135, 102] on html "Skip to main content ​Coming Soon ‌Artcarte Coming in 2026 0 Days Legal notice …" at bounding box center [379, 246] width 489 height 460
click at [104, 82] on button at bounding box center [101, 82] width 15 height 7
click at [70, 82] on select "Default auto px % 1/1 1/2 1/3 1/4 1/5 1/6 1/7 1/8 1/9 1/10" at bounding box center [66, 82] width 20 height 7
select select "1/6"
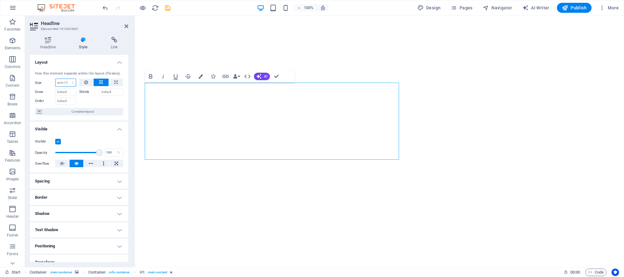
click at [66, 79] on select "Default auto px % 1/1 1/2 1/3 1/4 1/5 1/6 1/7 1/8 1/9 1/10" at bounding box center [66, 82] width 20 height 7
type input "16.66"
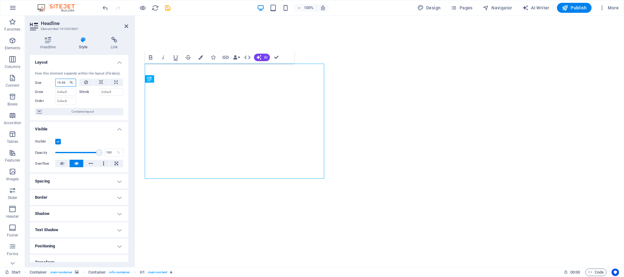
click at [71, 82] on select "Default auto px % 1/1 1/2 1/3 1/4 1/5 1/6 1/7 1/8 1/9 1/10" at bounding box center [71, 82] width 9 height 7
select select "jhsbt42d1kg"
click at [67, 79] on select "Default auto px % 1/1 1/2 1/3 1/4 1/5 1/6 1/7 1/8 1/9 1/10" at bounding box center [71, 82] width 9 height 7
select select "DISABLED_OPTION_VALUE"
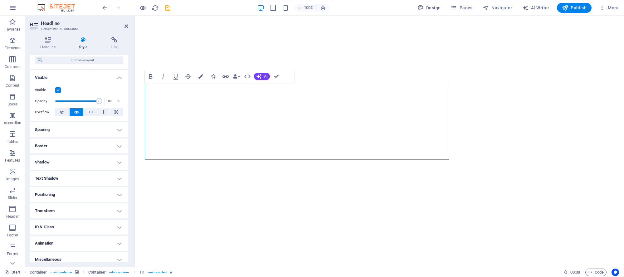
scroll to position [53, 0]
drag, startPoint x: 398, startPoint y: 105, endPoint x: 138, endPoint y: 98, distance: 260.5
click at [138, 98] on div "​Coming Soon ‌Artcarte Coming in 2026 0 Days Legal notice | Privacy" at bounding box center [379, 238] width 489 height 445
click at [163, 77] on icon "button" at bounding box center [162, 76] width 7 height 7
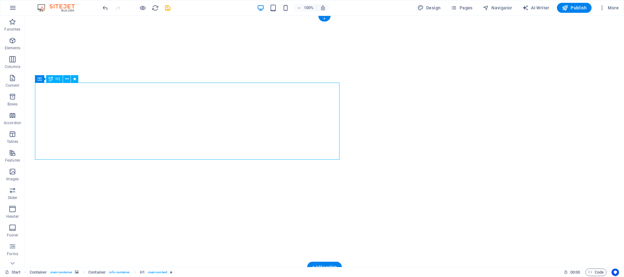
drag, startPoint x: 189, startPoint y: 108, endPoint x: 79, endPoint y: 108, distance: 109.5
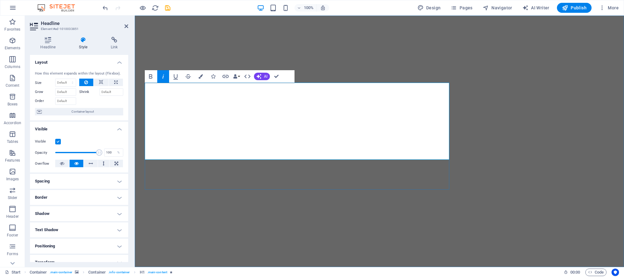
drag, startPoint x: 183, startPoint y: 106, endPoint x: 394, endPoint y: 111, distance: 210.3
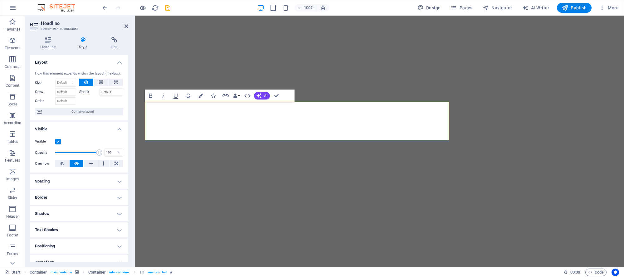
click at [316, 23] on img "1/7" at bounding box center [379, 23] width 489 height 0
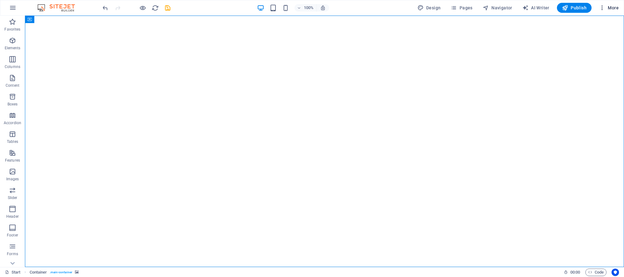
click at [345, 7] on span "More" at bounding box center [609, 8] width 20 height 6
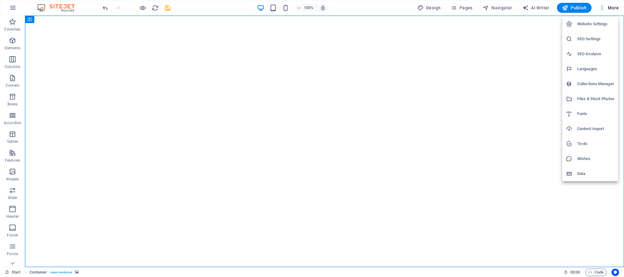
click at [345, 85] on h6 "Collections Manager" at bounding box center [595, 83] width 37 height 7
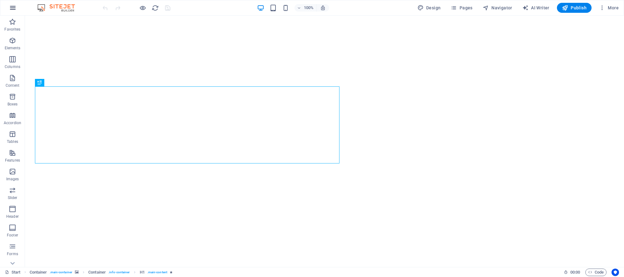
click at [12, 7] on icon "button" at bounding box center [12, 7] width 7 height 7
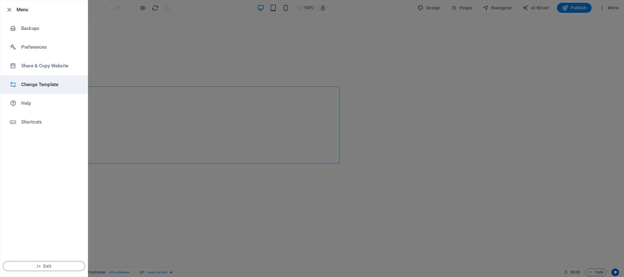
click at [57, 82] on h6 "Change Template" at bounding box center [50, 84] width 58 height 7
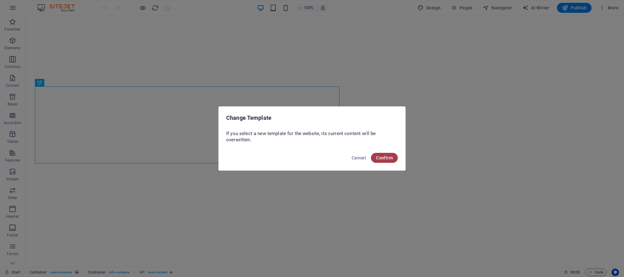
click at [387, 155] on span "Confirm" at bounding box center [384, 157] width 17 height 5
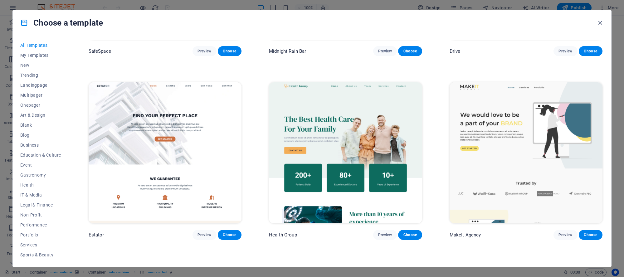
scroll to position [564, 0]
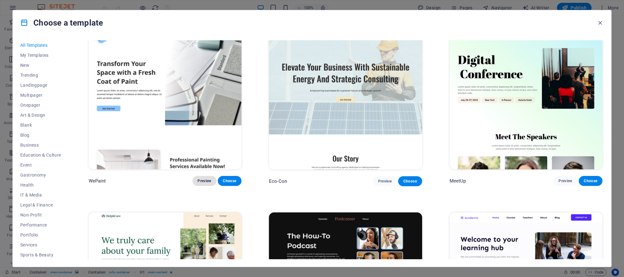
click at [201, 178] on span "Preview" at bounding box center [204, 180] width 14 height 5
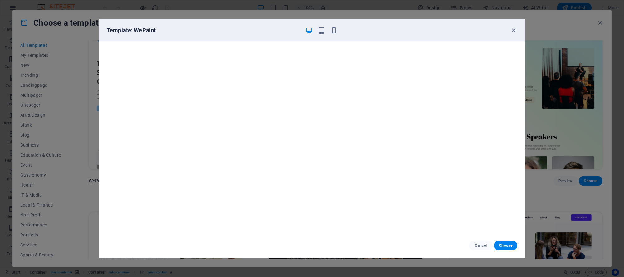
drag, startPoint x: 507, startPoint y: 245, endPoint x: 483, endPoint y: 230, distance: 28.2
click at [507, 245] on span "Choose" at bounding box center [505, 245] width 13 height 5
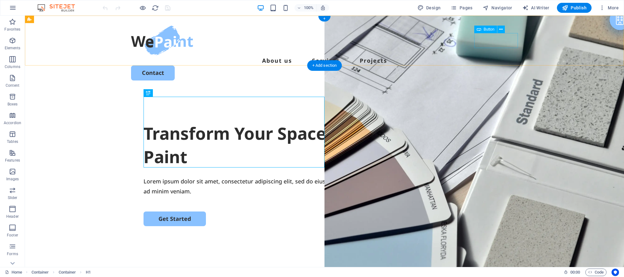
click at [500, 65] on div "Contact" at bounding box center [324, 72] width 387 height 15
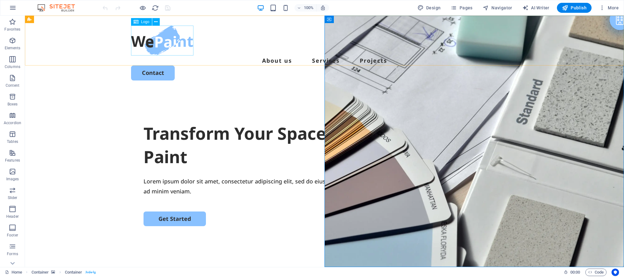
click at [144, 21] on span "Logo" at bounding box center [145, 22] width 8 height 4
click at [155, 22] on icon at bounding box center [155, 22] width 3 height 7
click at [156, 21] on icon at bounding box center [155, 22] width 3 height 7
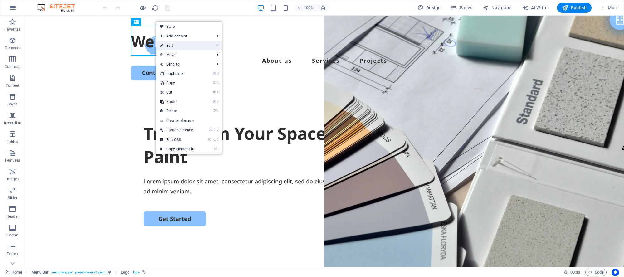
click at [173, 45] on link "⏎ Edit" at bounding box center [177, 45] width 42 height 9
select select "px"
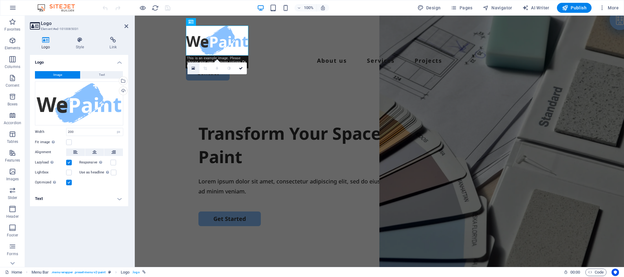
click at [193, 68] on icon at bounding box center [192, 68] width 3 height 4
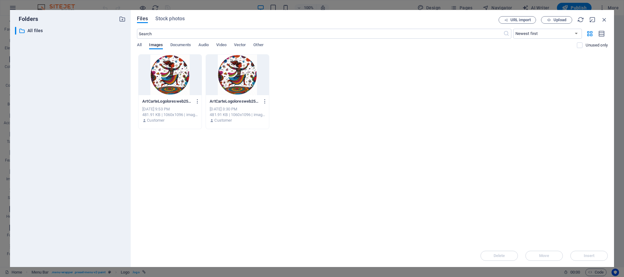
click at [193, 68] on div at bounding box center [169, 75] width 63 height 41
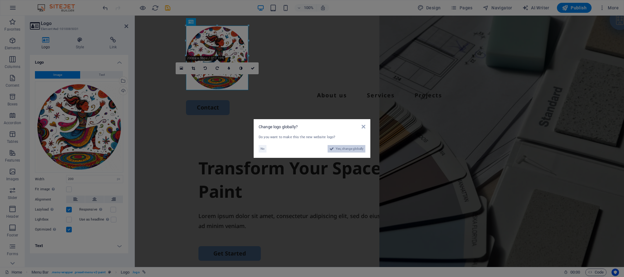
click at [347, 148] on span "Yes, change globally" at bounding box center [350, 148] width 28 height 7
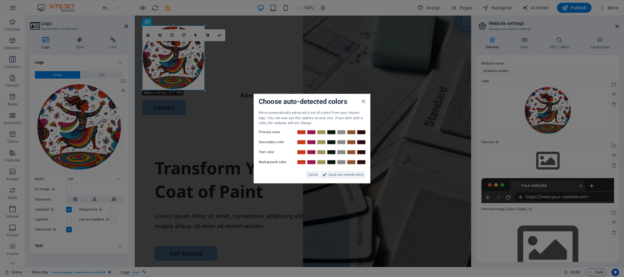
click at [274, 132] on label "Primary color" at bounding box center [277, 131] width 37 height 7
click at [311, 174] on span "Cancel" at bounding box center [312, 174] width 9 height 7
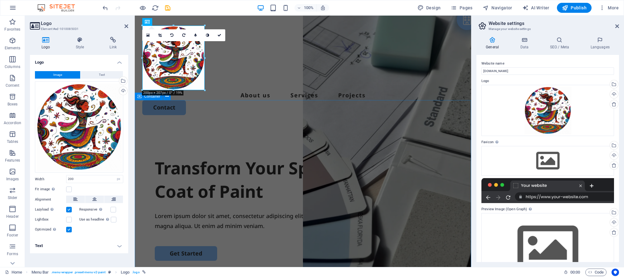
click at [216, 125] on div "Transform Your Space with a Fresh Coat of Paint Lorem ipsum dolor sit amet, con…" at bounding box center [303, 245] width 336 height 240
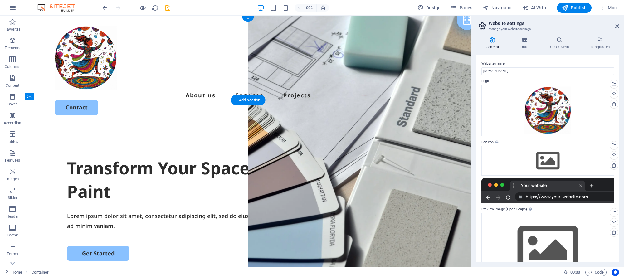
click at [249, 18] on div "+" at bounding box center [248, 19] width 12 height 6
drag, startPoint x: 274, startPoint y: 33, endPoint x: 140, endPoint y: 18, distance: 135.3
click at [142, 18] on div "Menu About us Services Projects Contact" at bounding box center [248, 70] width 446 height 109
select select "header"
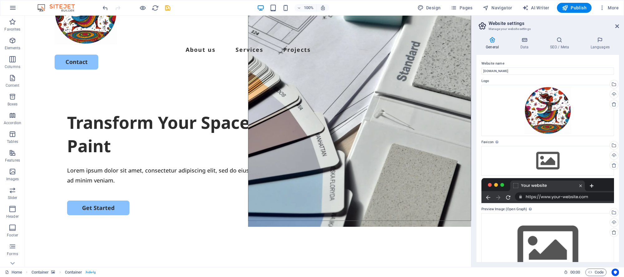
scroll to position [46, 0]
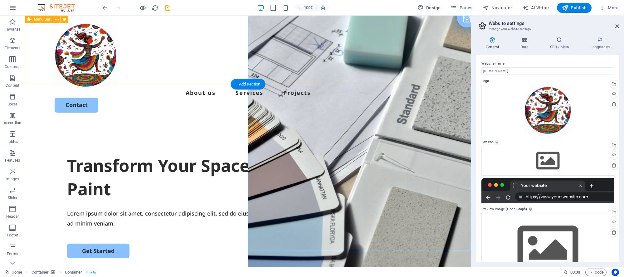
scroll to position [0, 0]
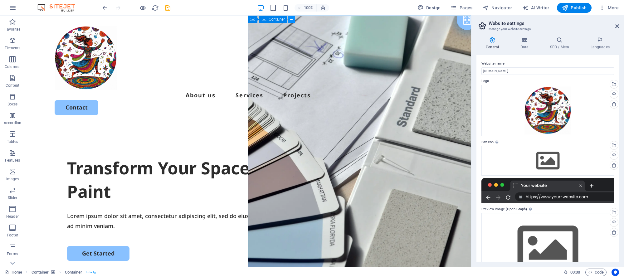
click at [292, 19] on icon at bounding box center [291, 19] width 3 height 7
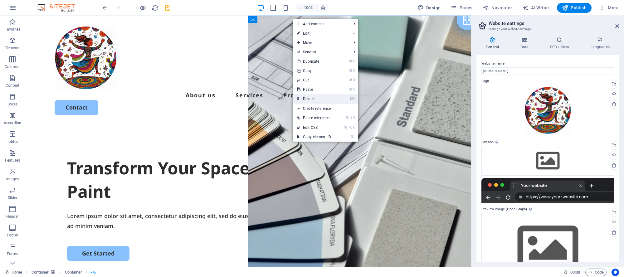
click at [313, 98] on link "⌦ Delete" at bounding box center [314, 98] width 42 height 9
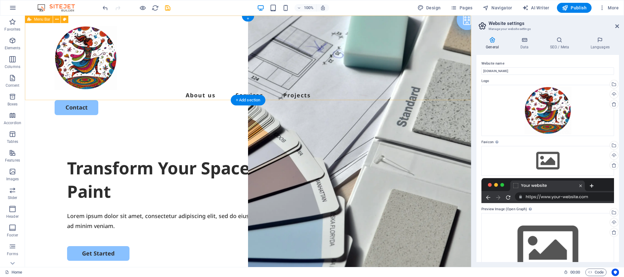
click at [186, 77] on div "Menu About us Services Projects Contact" at bounding box center [248, 70] width 446 height 109
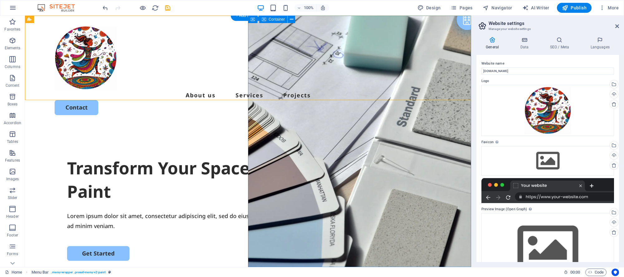
drag, startPoint x: 300, startPoint y: 151, endPoint x: 191, endPoint y: 151, distance: 109.2
select select "vh"
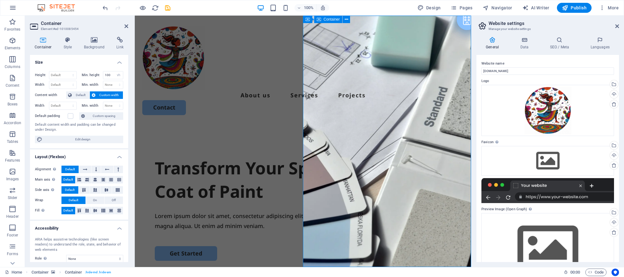
click at [95, 41] on icon at bounding box center [94, 40] width 30 height 6
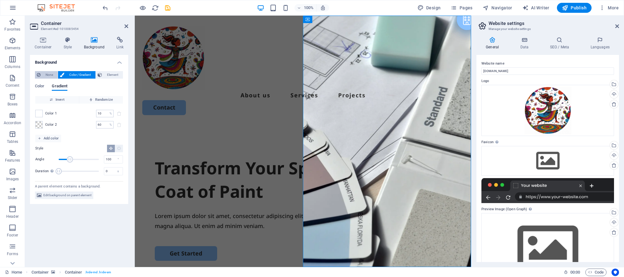
click at [46, 73] on span "None" at bounding box center [48, 74] width 13 height 7
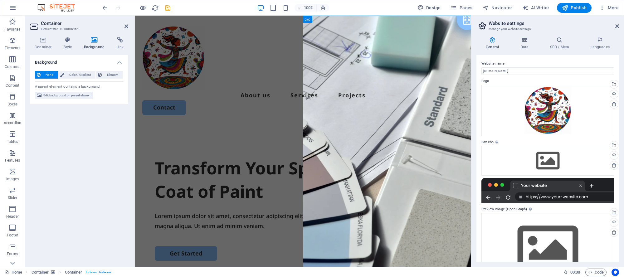
click at [73, 94] on span "Edit background on parent element" at bounding box center [67, 95] width 48 height 7
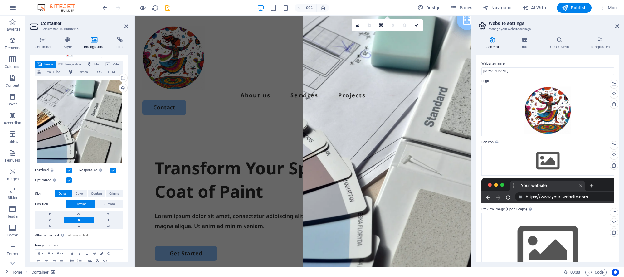
scroll to position [24, 0]
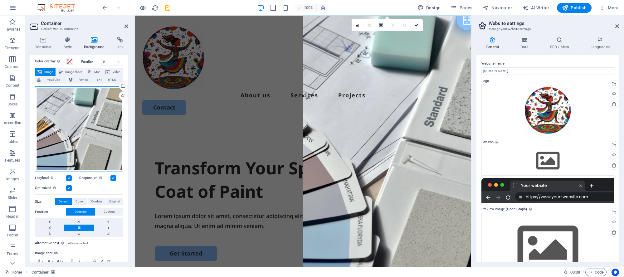
click at [103, 100] on div "Drag files here, click to choose files or select files from Files or our free s…" at bounding box center [79, 129] width 88 height 86
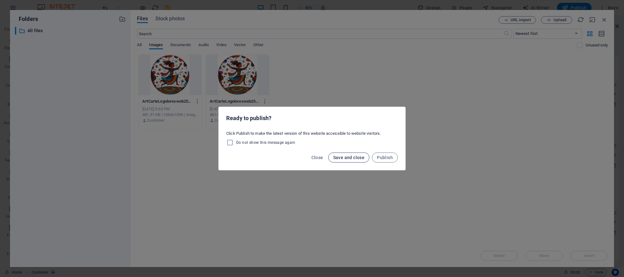
click at [350, 157] on span "Save and close" at bounding box center [349, 157] width 32 height 5
checkbox input "false"
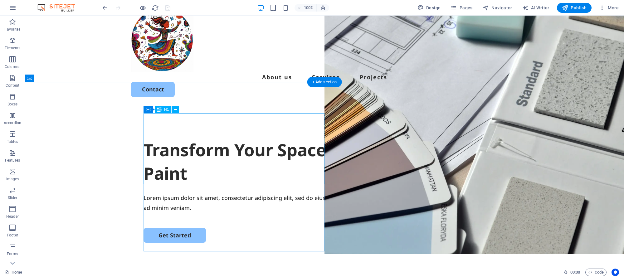
scroll to position [0, 0]
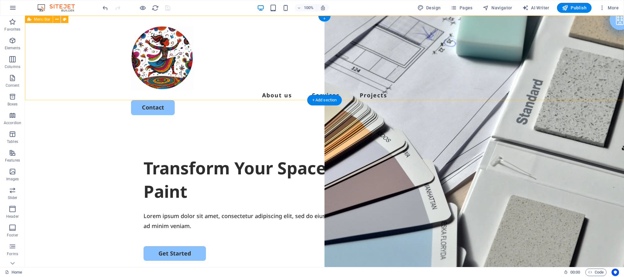
click at [446, 85] on div "Menu About us Services Projects Contact" at bounding box center [324, 70] width 599 height 109
select select "header"
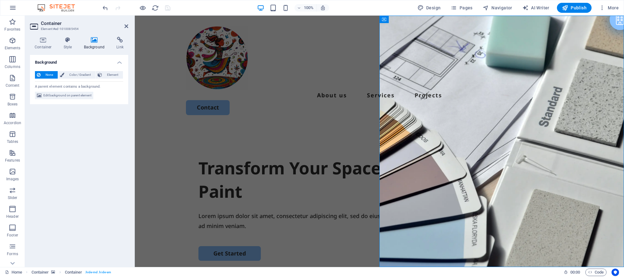
click at [93, 40] on icon at bounding box center [94, 40] width 30 height 6
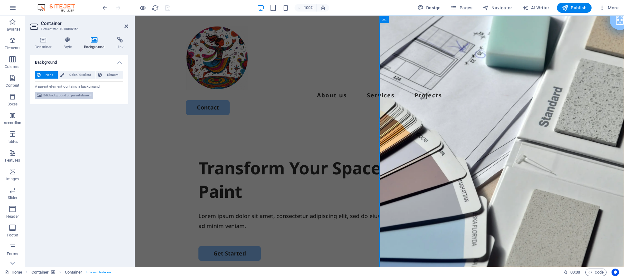
click at [75, 95] on span "Edit background on parent element" at bounding box center [67, 95] width 48 height 7
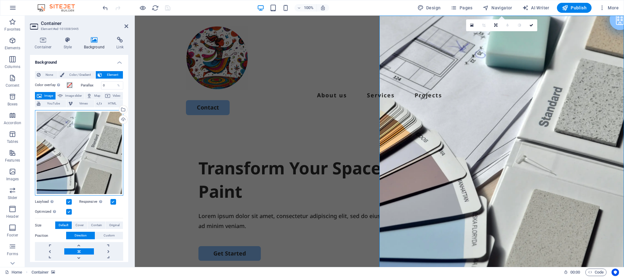
click at [88, 143] on div "Drag files here, click to choose files or select files from Files or our free s…" at bounding box center [79, 153] width 88 height 86
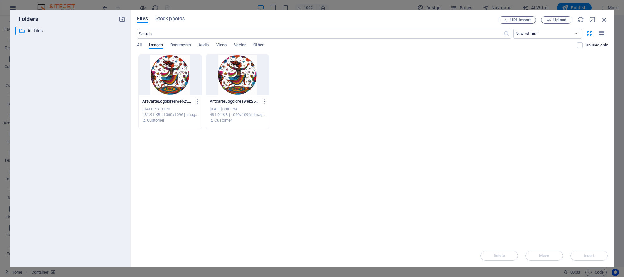
click at [88, 143] on div "​ All files All files" at bounding box center [70, 144] width 111 height 235
click at [245, 73] on div at bounding box center [237, 75] width 63 height 41
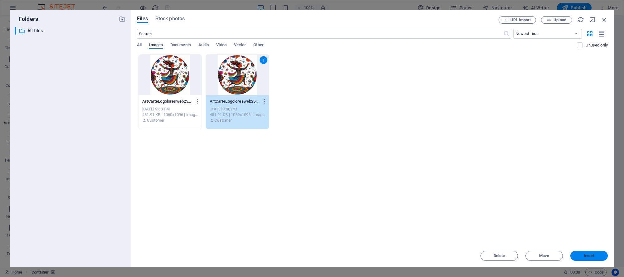
click at [588, 255] on span "Insert" at bounding box center [589, 256] width 11 height 4
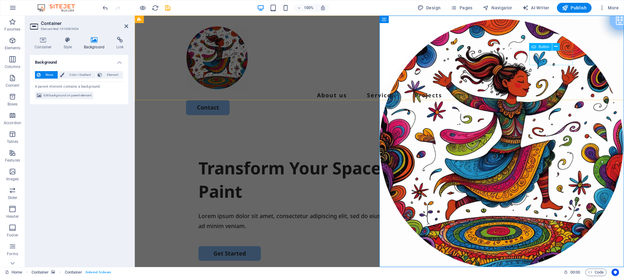
click at [548, 100] on div "Contact" at bounding box center [379, 107] width 387 height 15
select select "px"
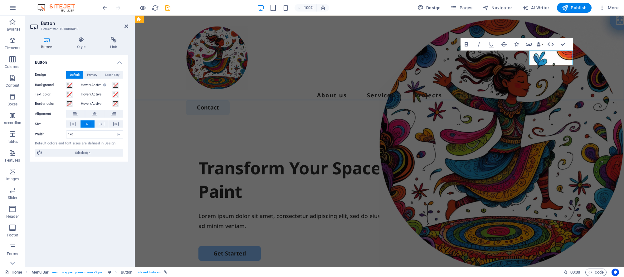
click at [230, 100] on link "Contact" at bounding box center [208, 107] width 44 height 15
drag, startPoint x: 565, startPoint y: 56, endPoint x: 571, endPoint y: 51, distance: 8.0
click at [570, 50] on div "Menu About us Services Projects Contact" at bounding box center [379, 70] width 489 height 109
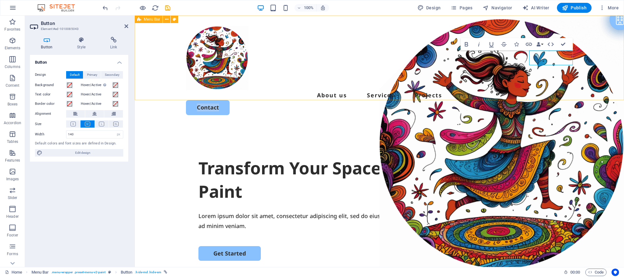
click at [382, 21] on div "Menu About us Services Projects Contact" at bounding box center [379, 70] width 489 height 109
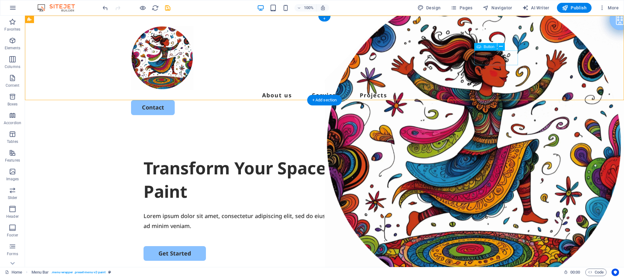
click at [494, 100] on div "Contact" at bounding box center [324, 107] width 387 height 15
click at [502, 46] on icon at bounding box center [500, 46] width 3 height 7
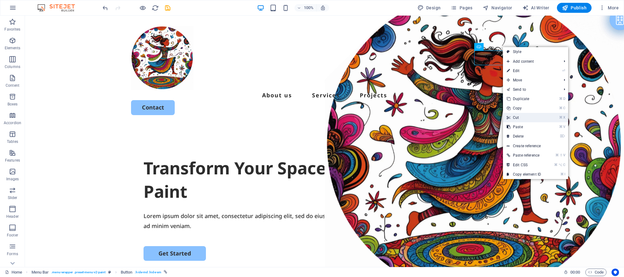
click at [523, 118] on link "⌘ X Cut" at bounding box center [524, 117] width 42 height 9
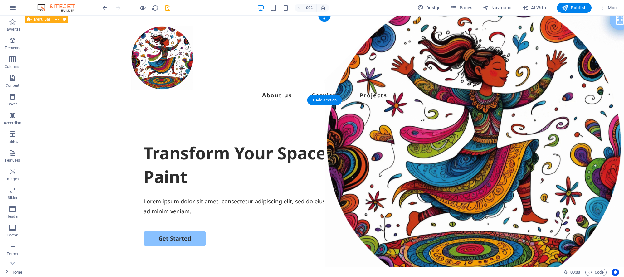
click at [310, 29] on div "Menu About us Services Projects" at bounding box center [324, 63] width 599 height 95
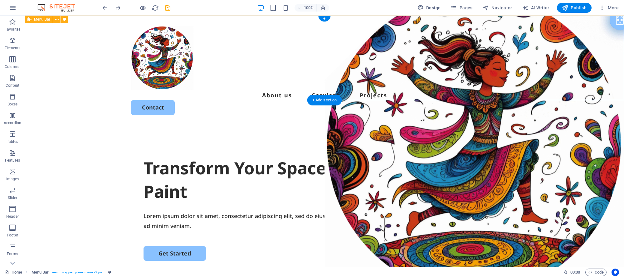
click at [307, 33] on div "Menu About us Services Projects Contact" at bounding box center [324, 70] width 599 height 109
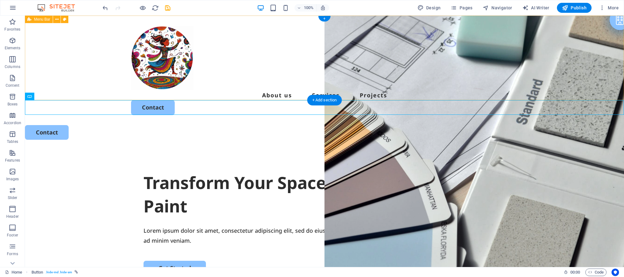
click at [412, 78] on div "Menu About us Services Projects Contact" at bounding box center [324, 70] width 599 height 109
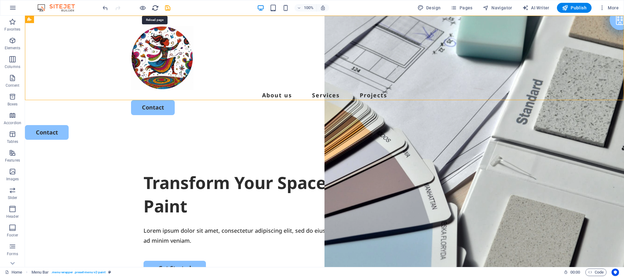
click at [154, 8] on icon "reload" at bounding box center [155, 7] width 7 height 7
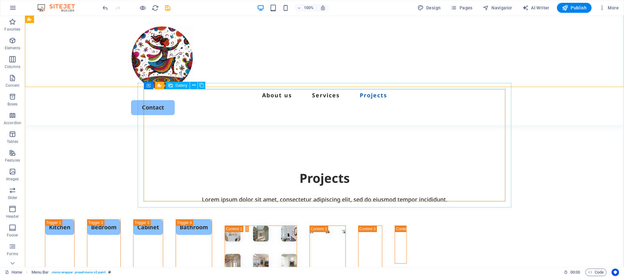
scroll to position [1297, 0]
